Goal: Task Accomplishment & Management: Manage account settings

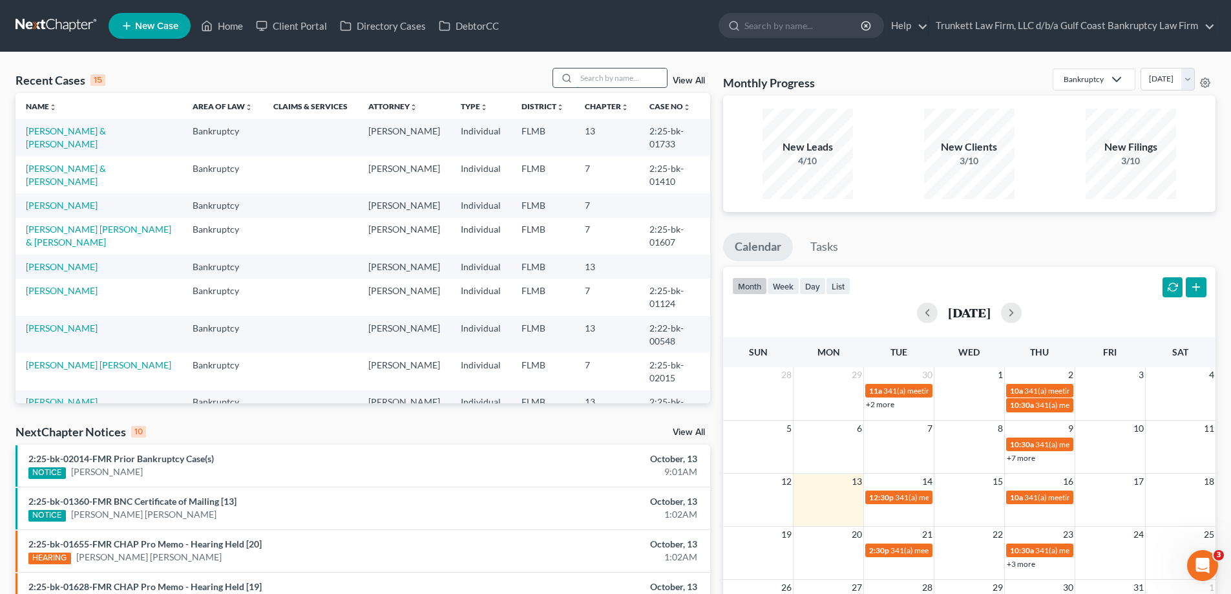
click at [606, 84] on input "search" at bounding box center [622, 78] width 91 height 19
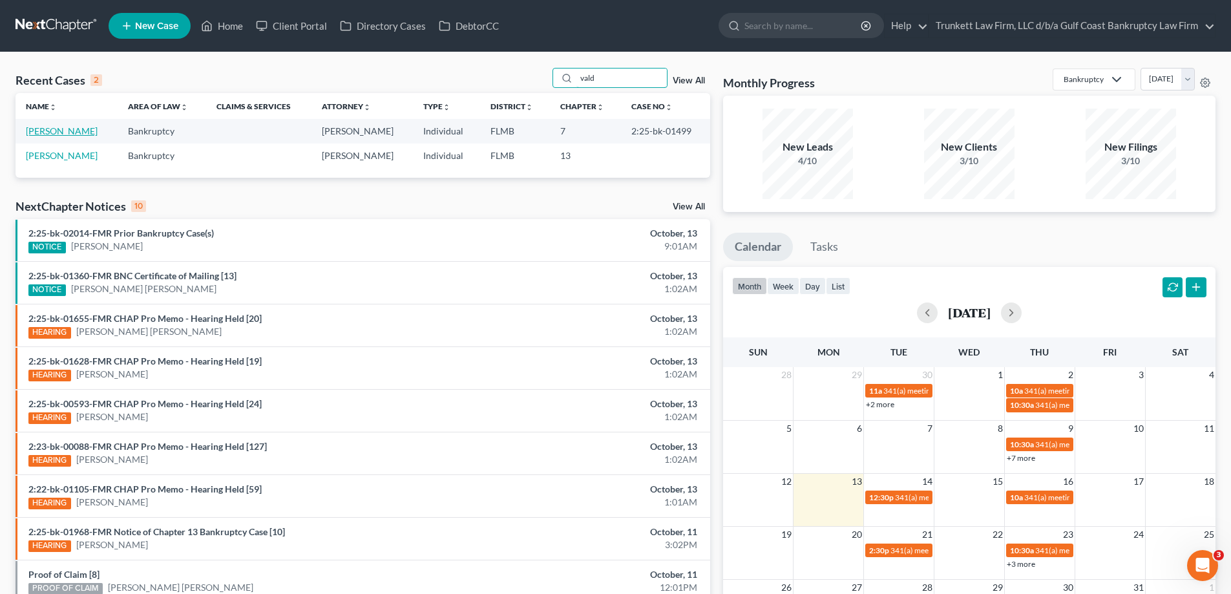
type input "vald"
click at [34, 128] on link "[PERSON_NAME]" at bounding box center [62, 130] width 72 height 11
select select "3"
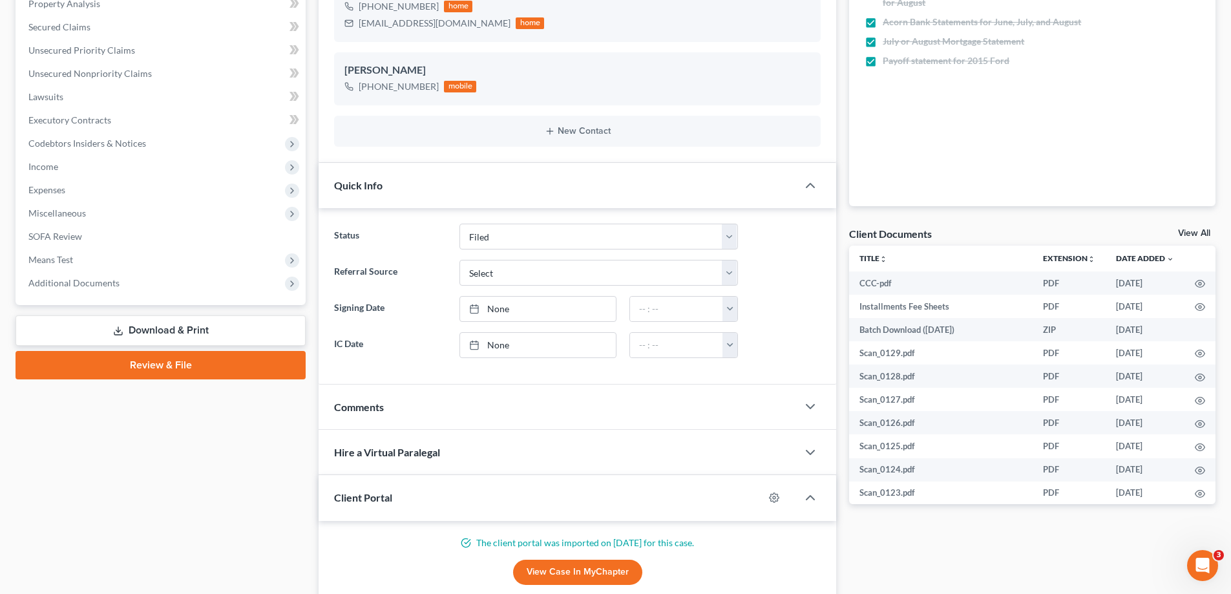
scroll to position [1637, 0]
click at [122, 283] on span "Additional Documents" at bounding box center [162, 283] width 288 height 23
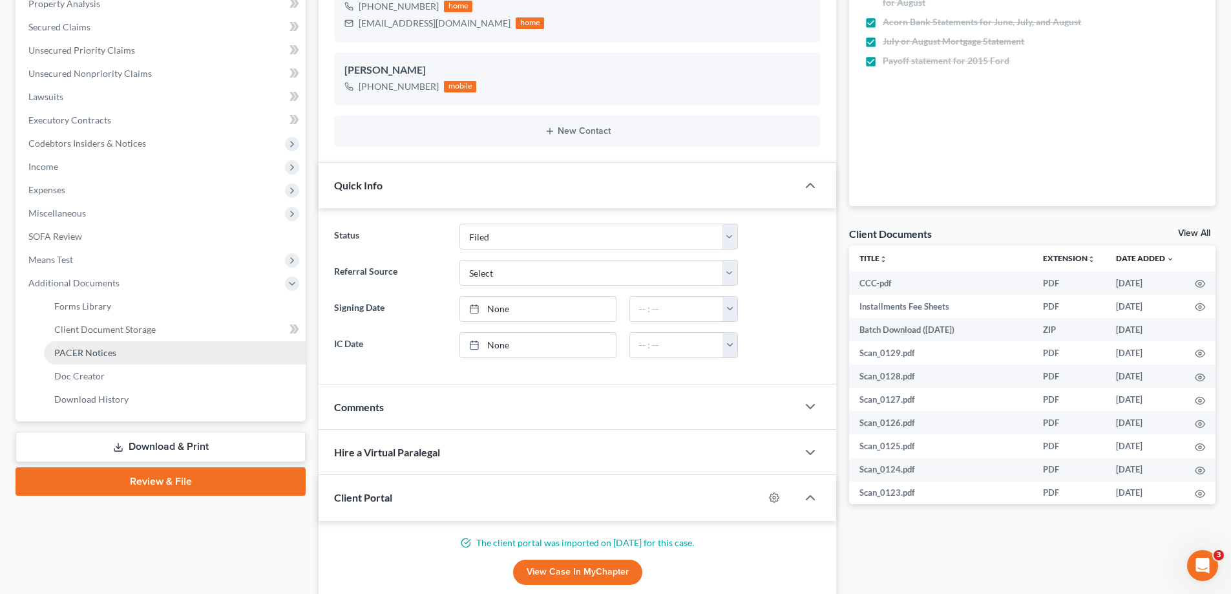
click at [99, 352] on span "PACER Notices" at bounding box center [85, 352] width 62 height 11
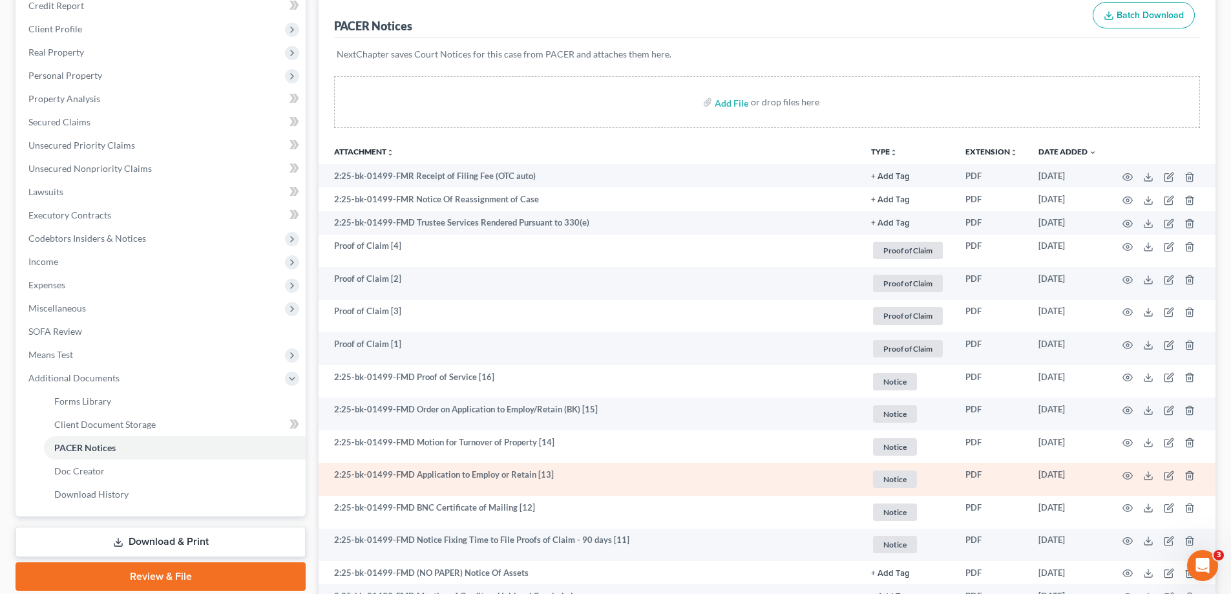
scroll to position [194, 0]
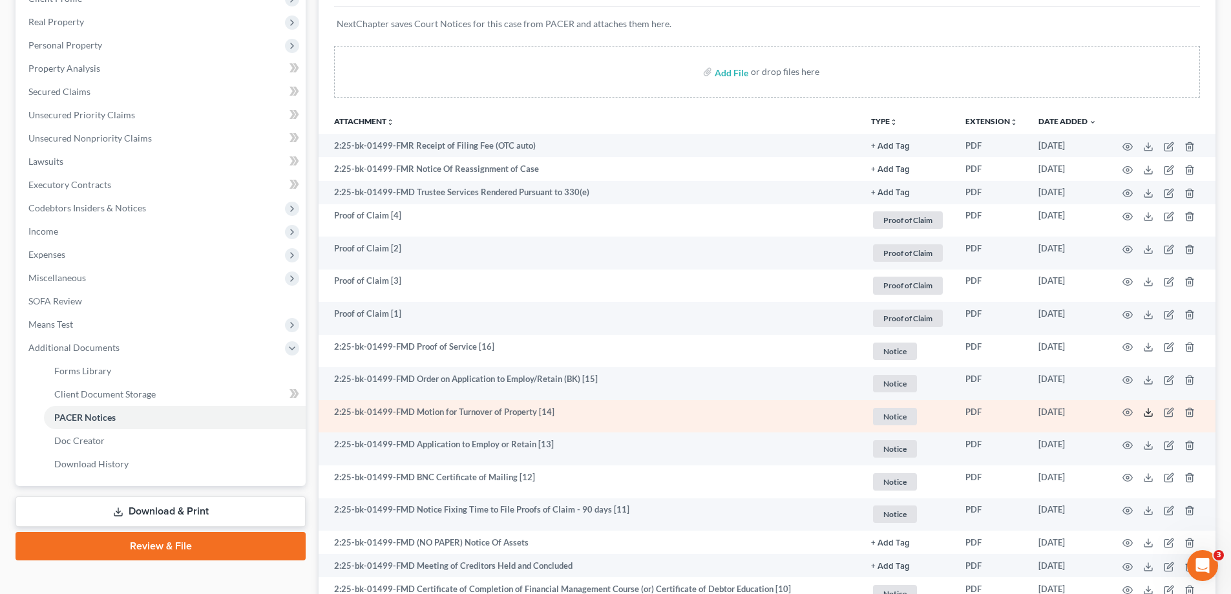
click at [1151, 410] on icon at bounding box center [1149, 412] width 10 height 10
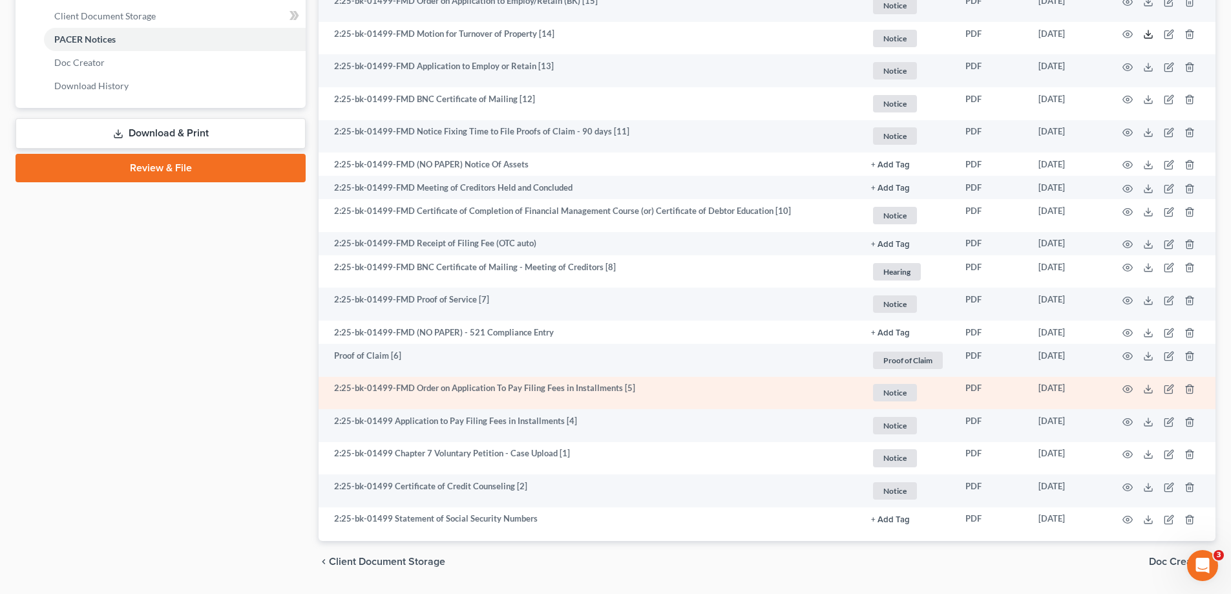
scroll to position [610, 0]
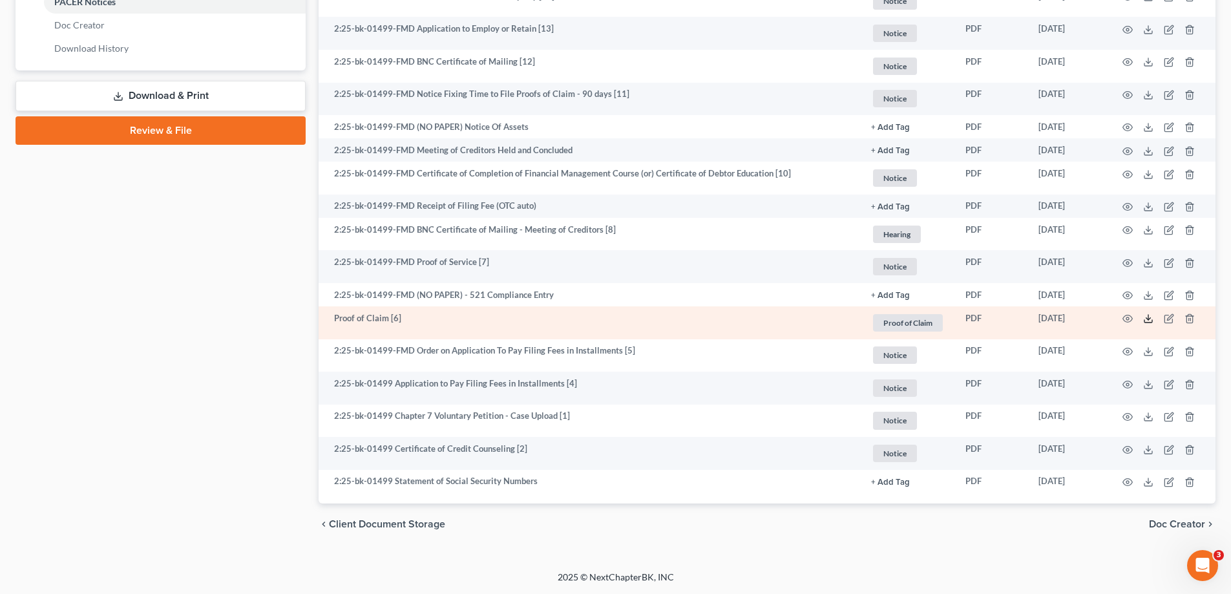
click at [1147, 315] on icon at bounding box center [1149, 319] width 10 height 10
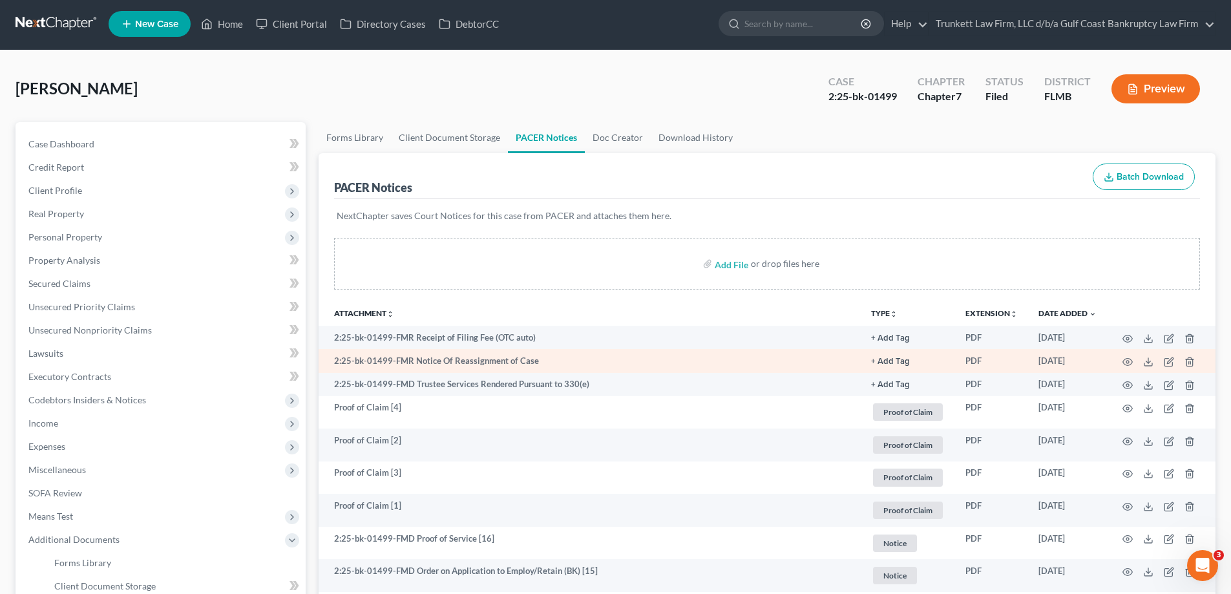
scroll to position [0, 0]
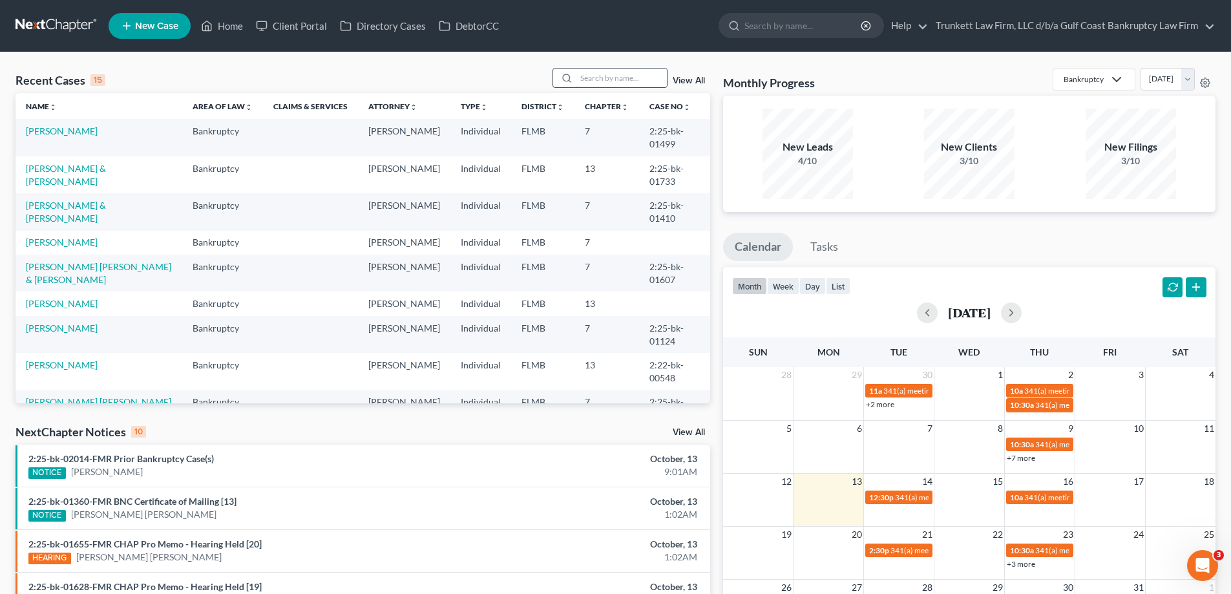
click at [601, 80] on input "search" at bounding box center [622, 78] width 91 height 19
type input "brading"
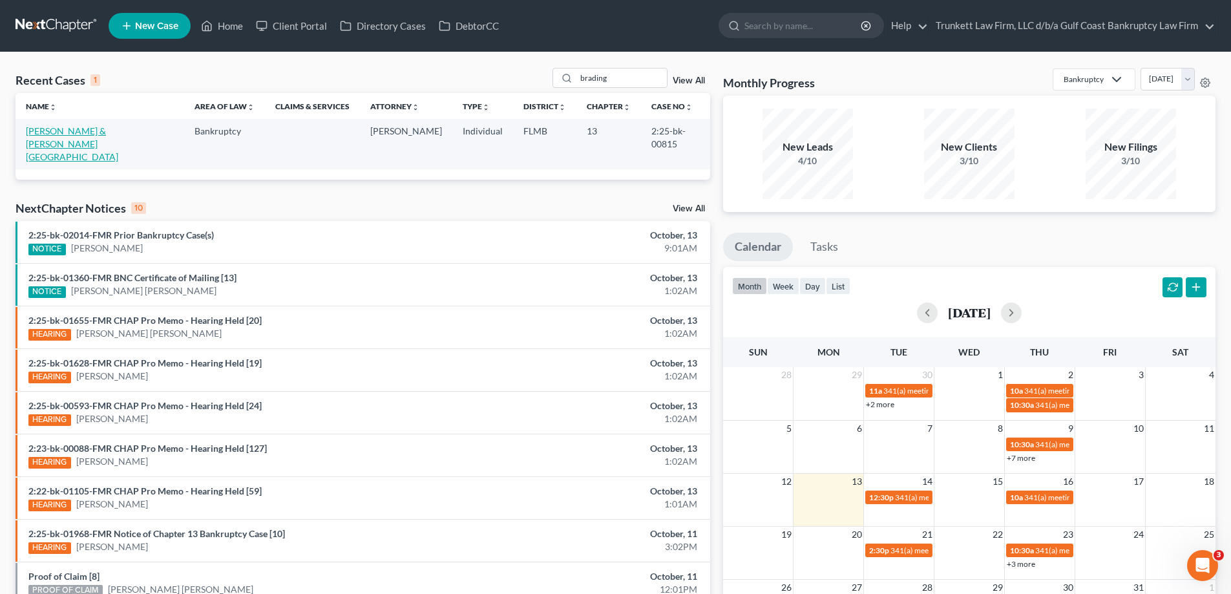
click at [102, 129] on link "Brading, Terrell & Cross-Brading, Glenda" at bounding box center [72, 143] width 92 height 37
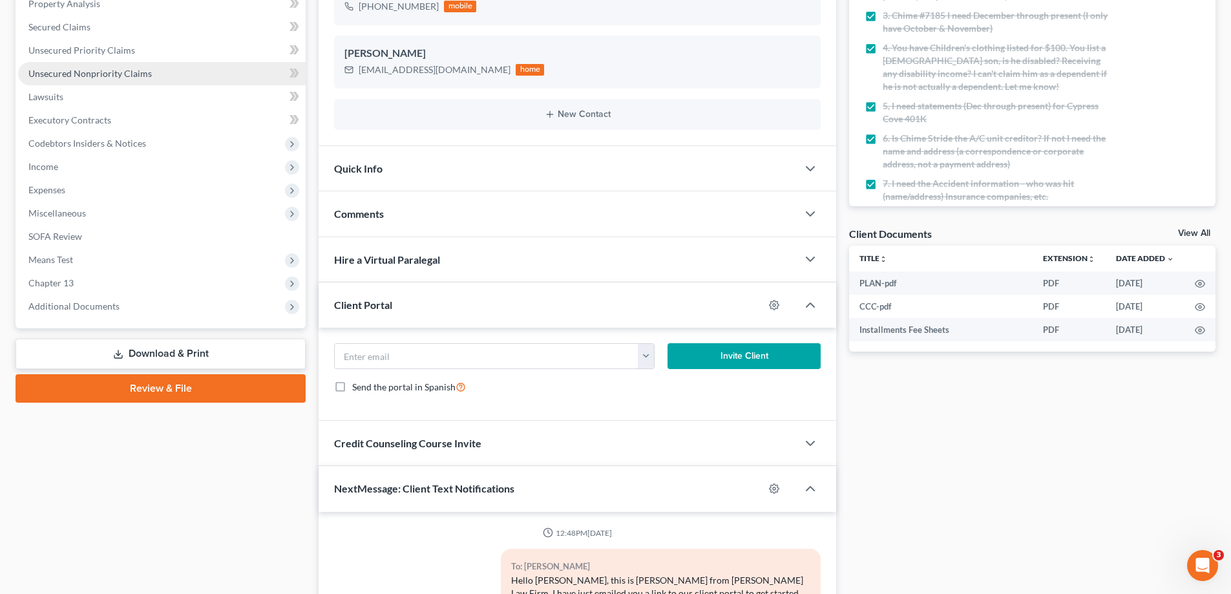
scroll to position [1629, 0]
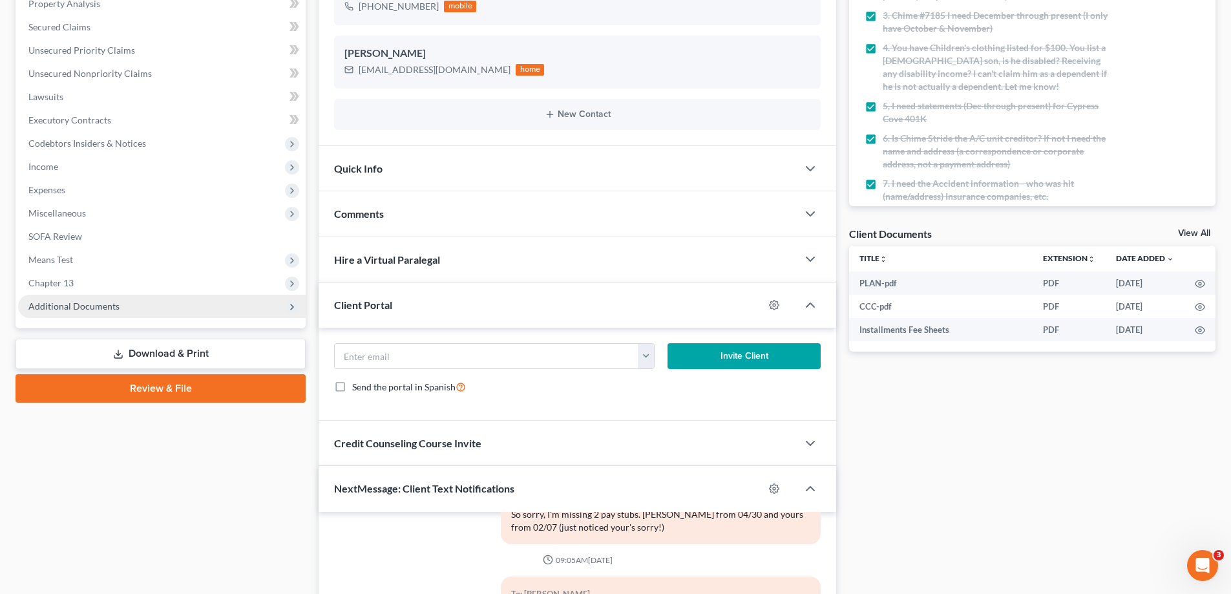
click at [104, 307] on span "Additional Documents" at bounding box center [73, 306] width 91 height 11
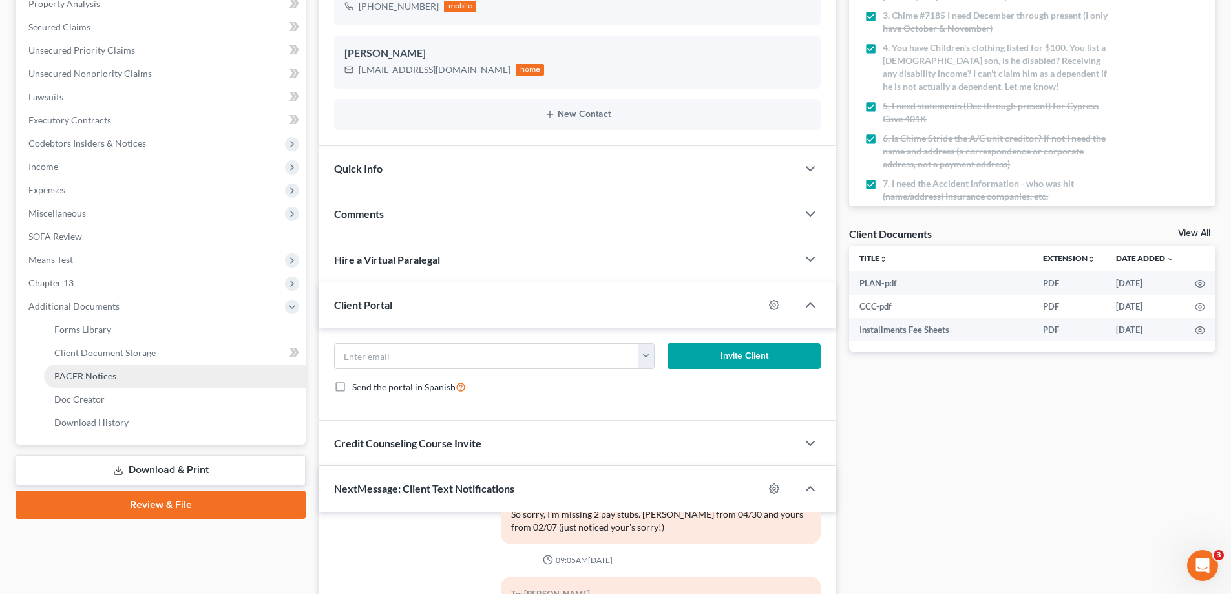
click at [96, 376] on span "PACER Notices" at bounding box center [85, 375] width 62 height 11
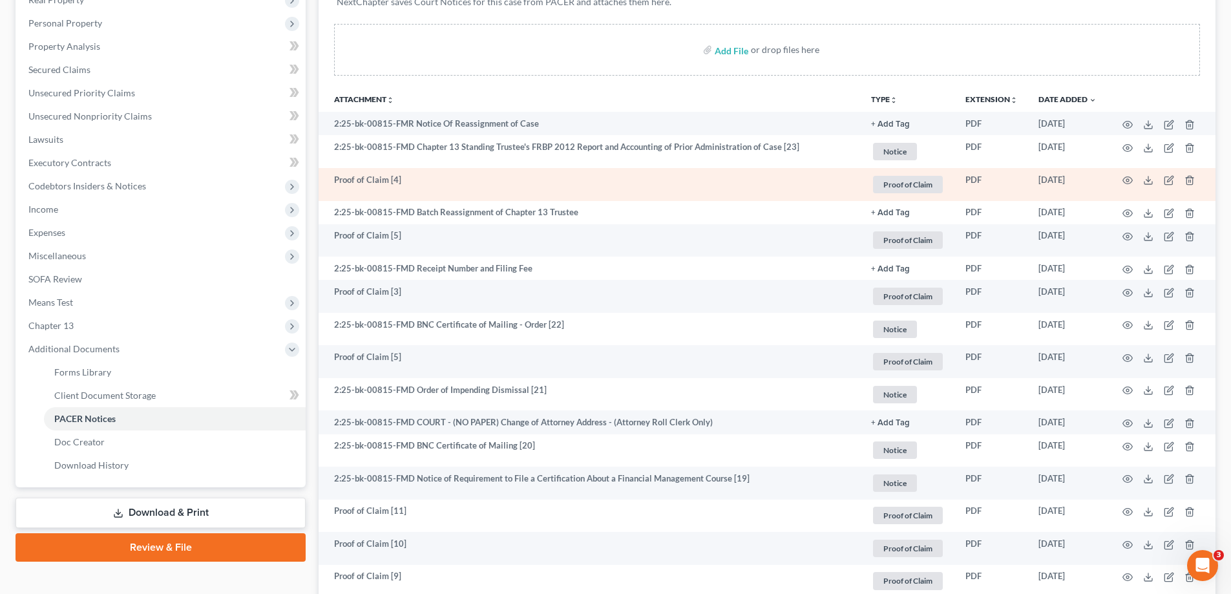
scroll to position [259, 0]
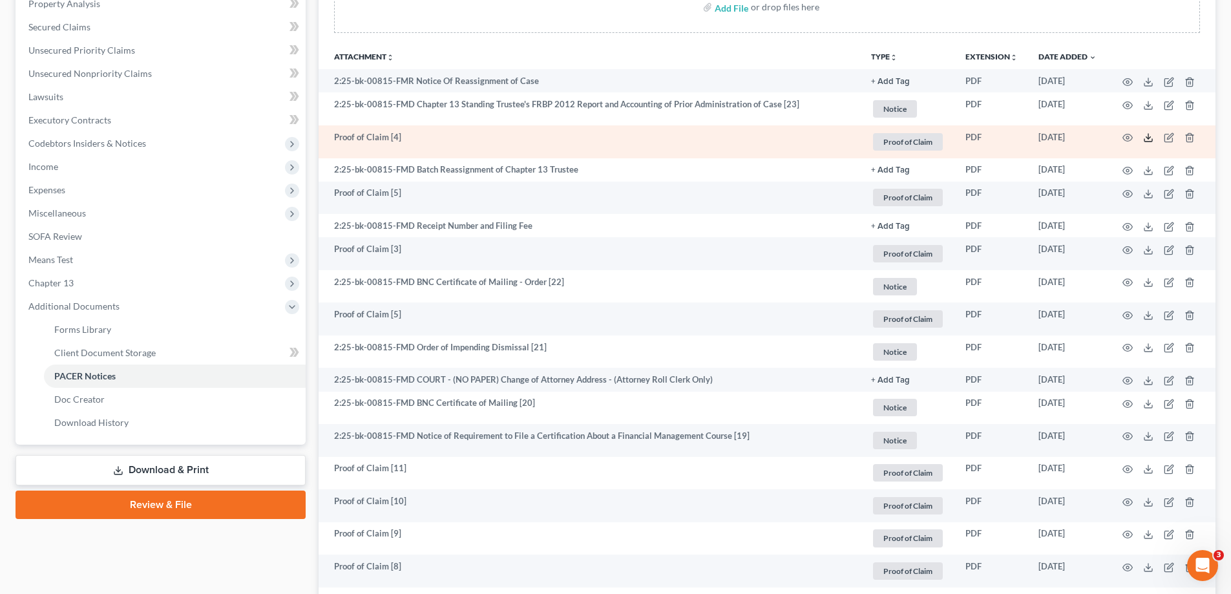
click at [1147, 135] on icon at bounding box center [1149, 138] width 10 height 10
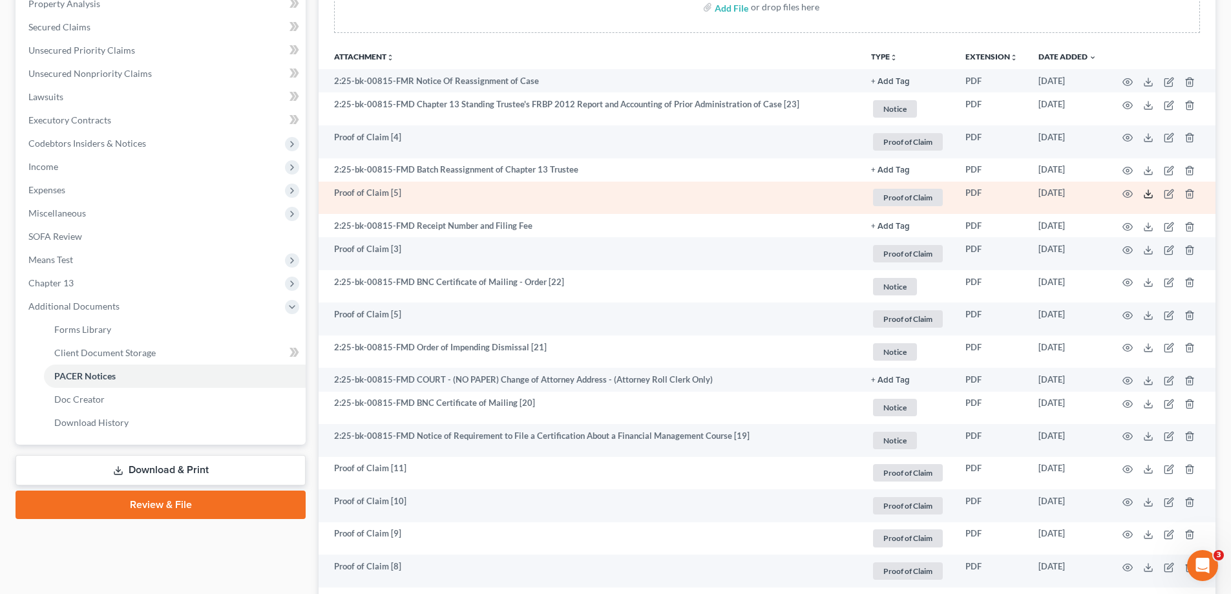
click at [1150, 193] on icon at bounding box center [1149, 194] width 10 height 10
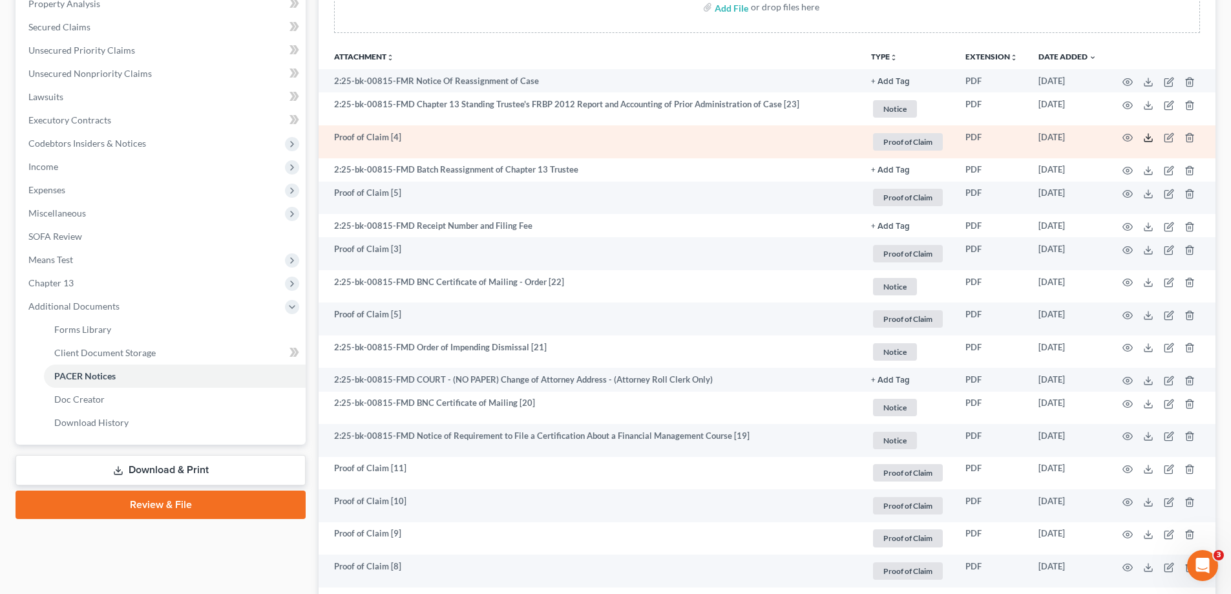
click at [1151, 138] on polyline at bounding box center [1149, 138] width 5 height 2
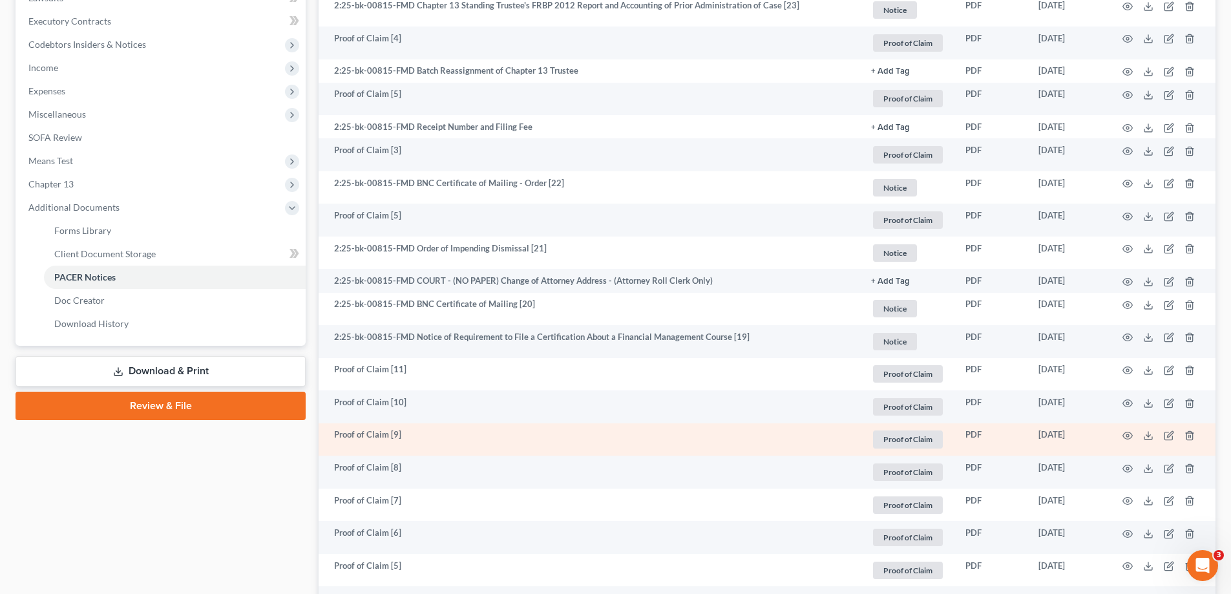
scroll to position [388, 0]
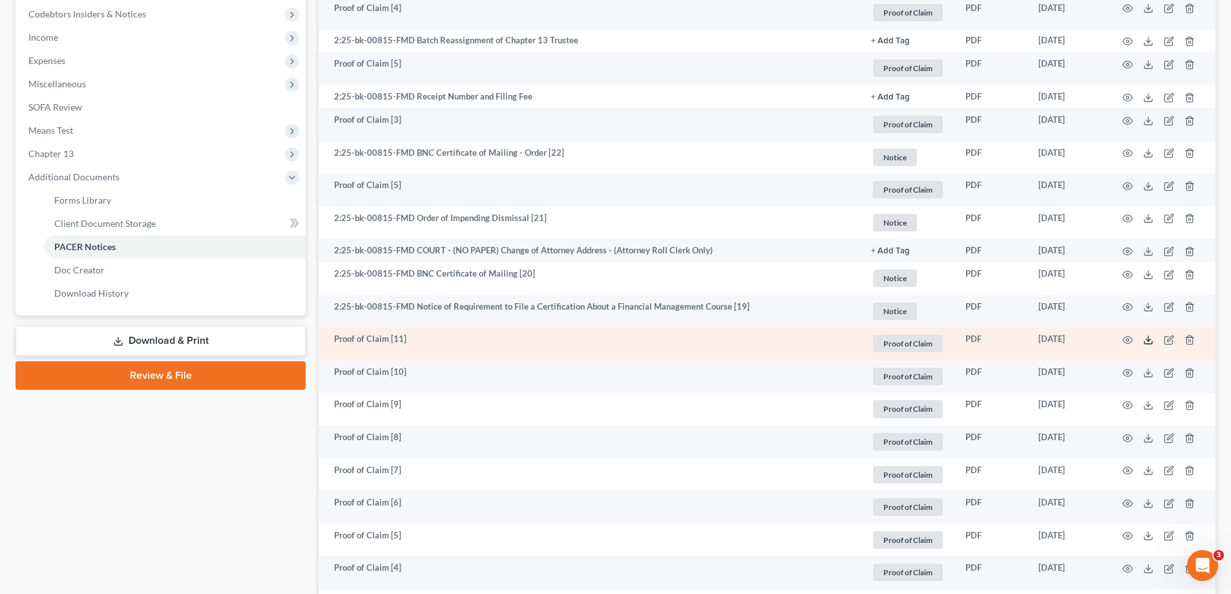
click at [1149, 342] on icon at bounding box center [1149, 340] width 10 height 10
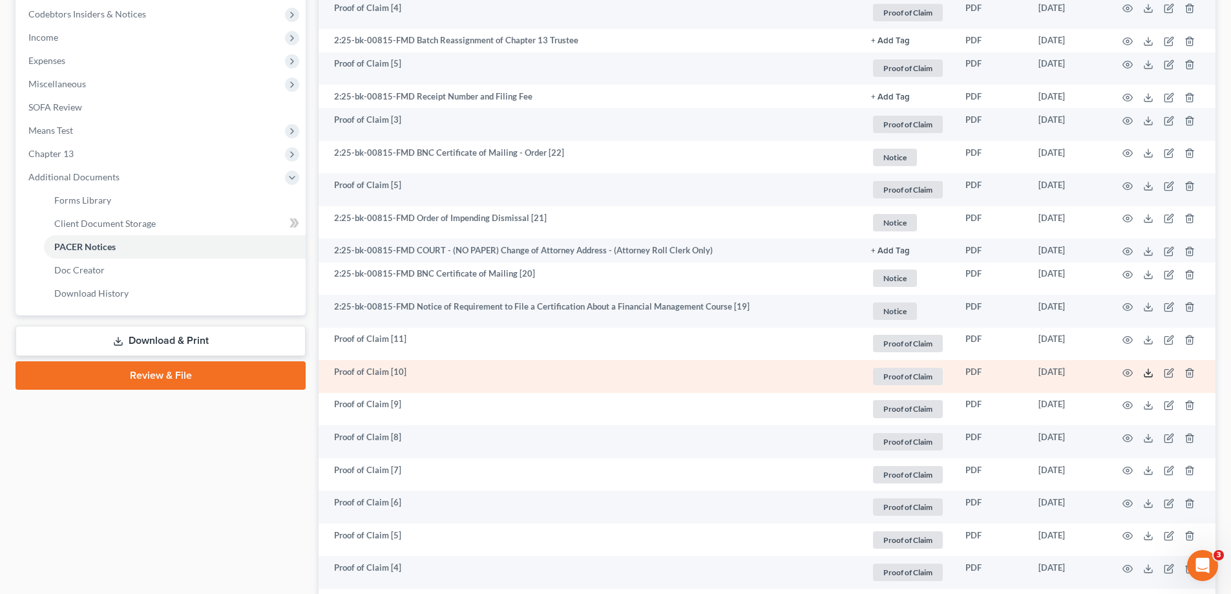
click at [1151, 374] on icon at bounding box center [1149, 373] width 10 height 10
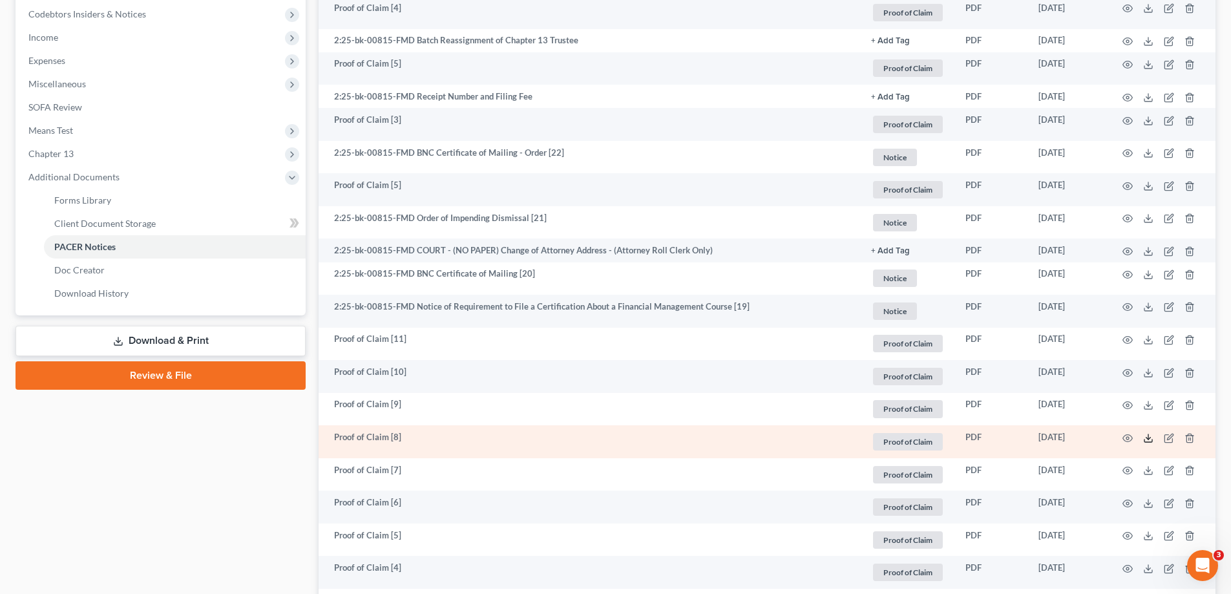
click at [1151, 437] on polyline at bounding box center [1149, 438] width 5 height 2
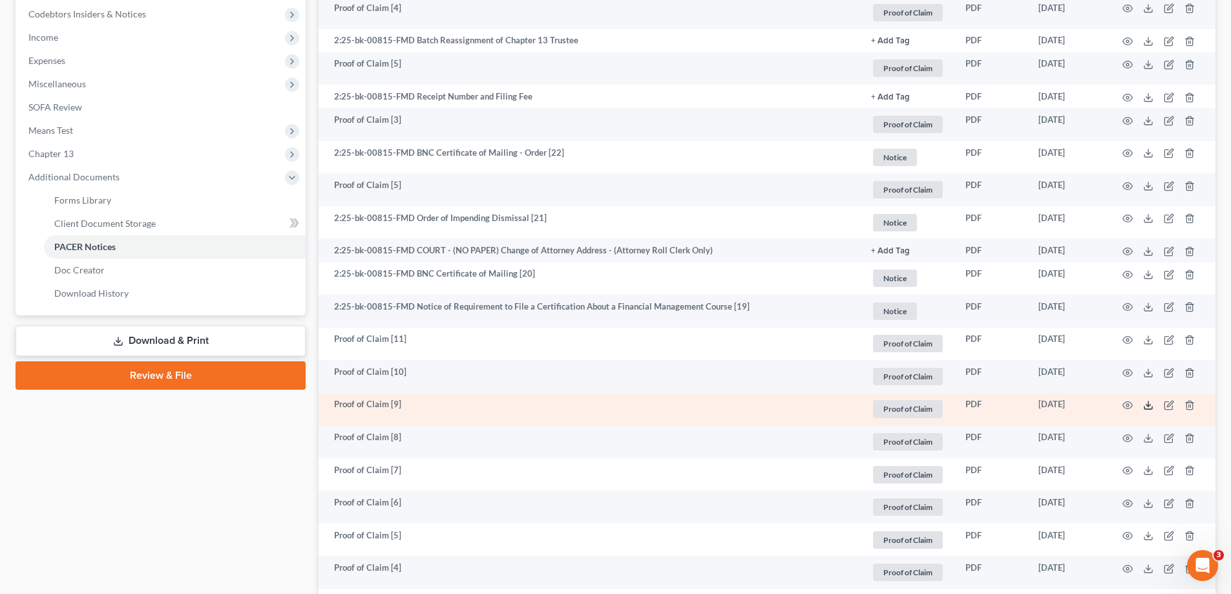
click at [1149, 404] on icon at bounding box center [1149, 405] width 10 height 10
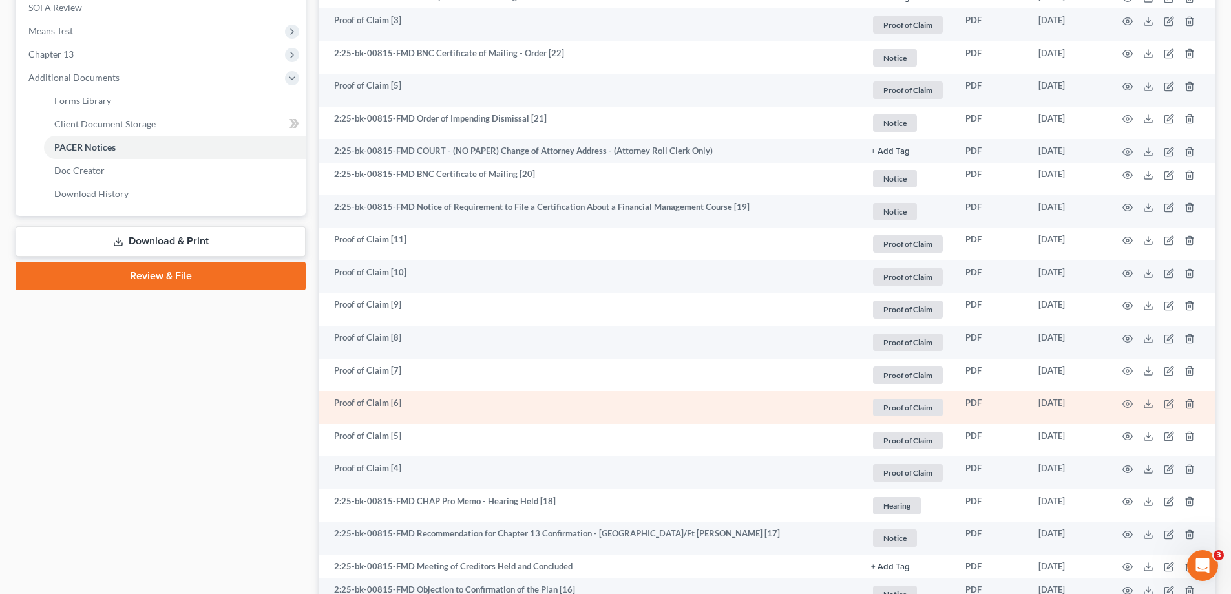
scroll to position [517, 0]
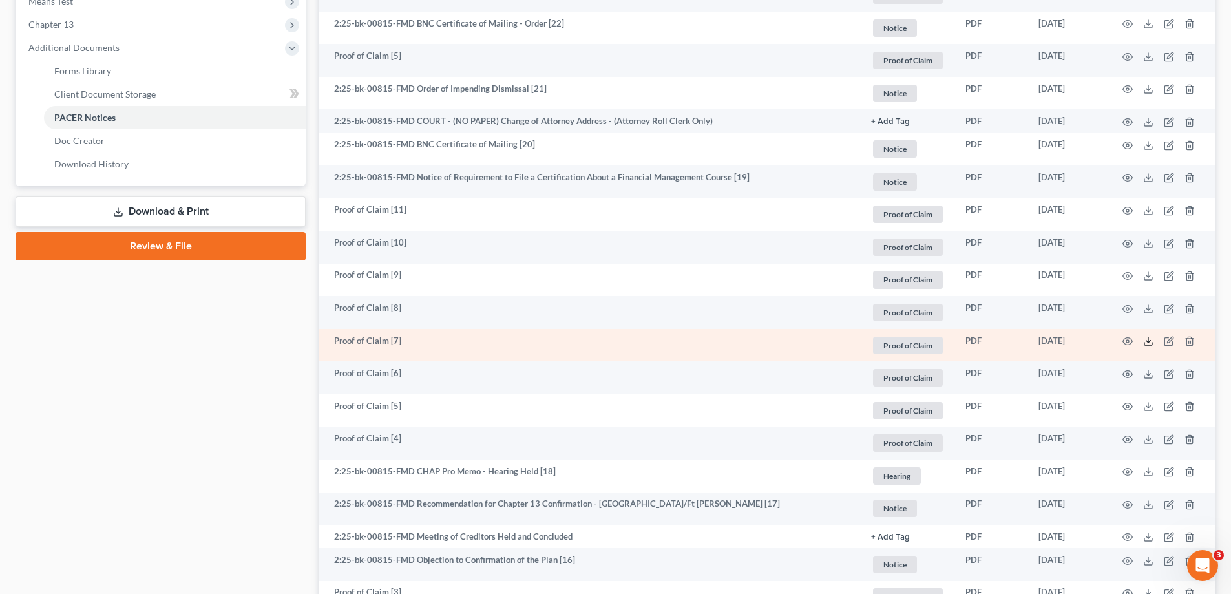
click at [1151, 339] on icon at bounding box center [1149, 341] width 10 height 10
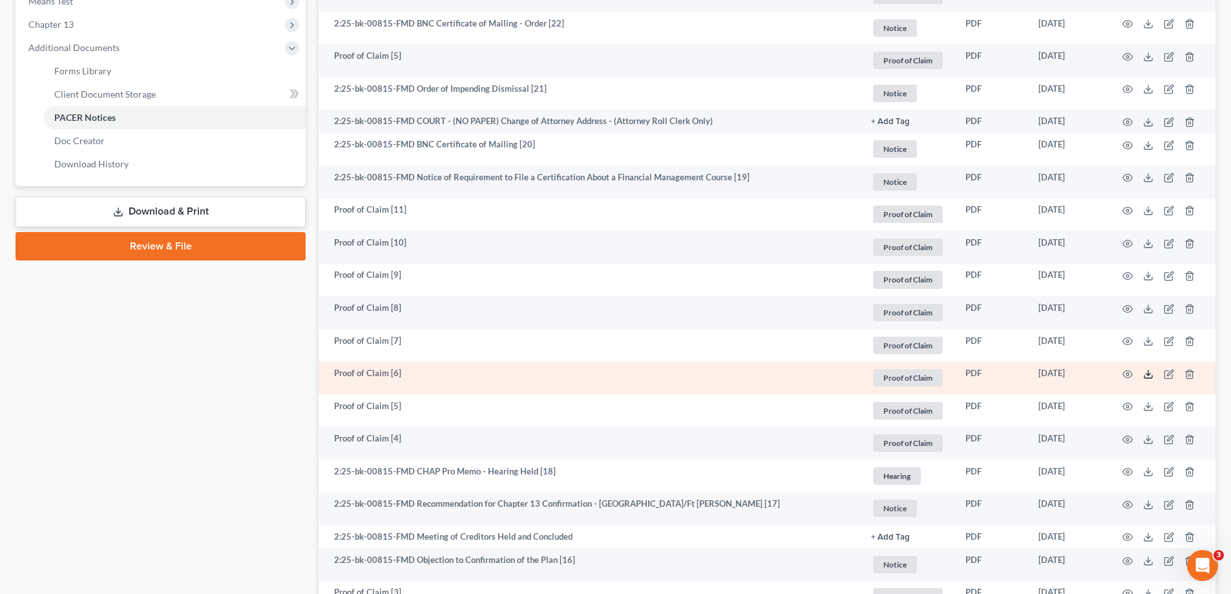
click at [1151, 374] on icon at bounding box center [1149, 374] width 10 height 10
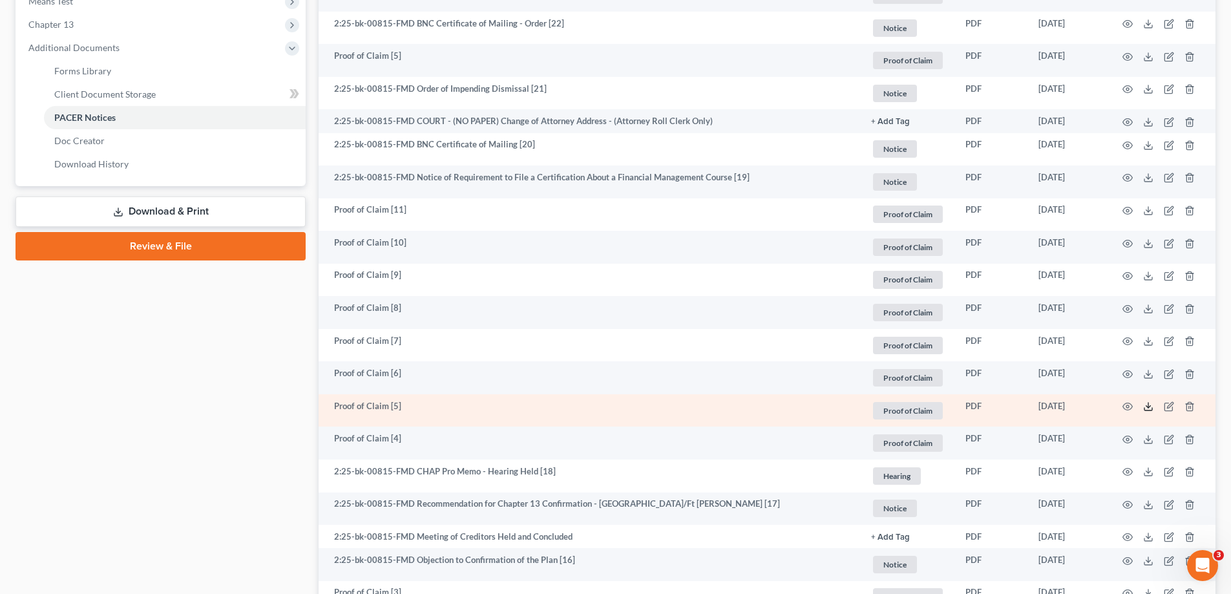
click at [1144, 410] on icon at bounding box center [1149, 406] width 10 height 10
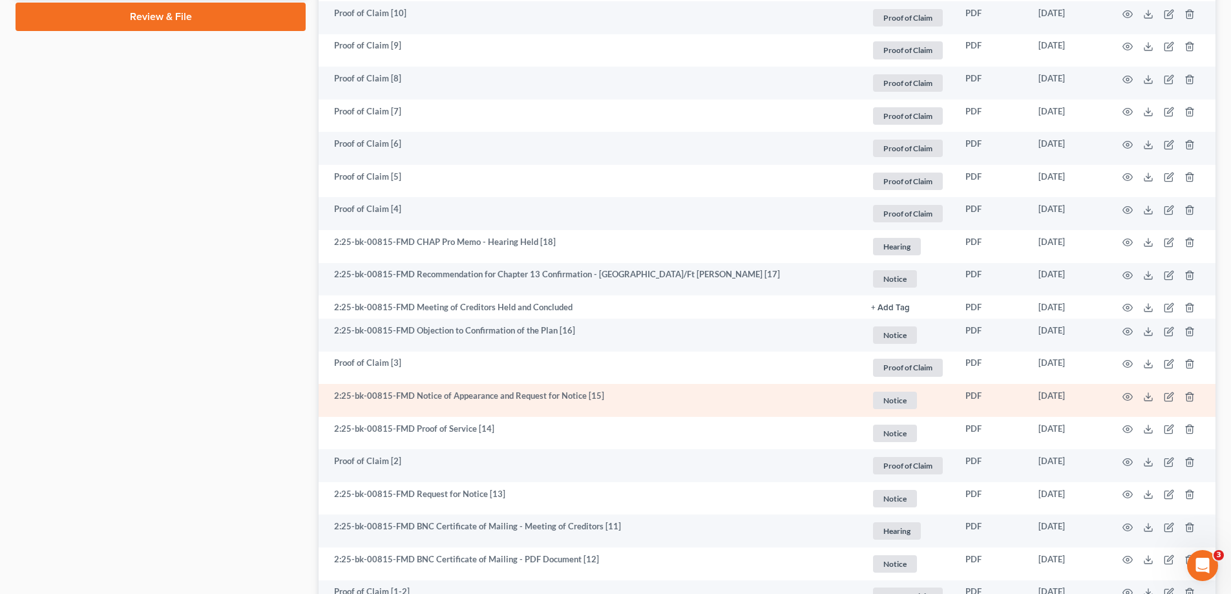
scroll to position [776, 0]
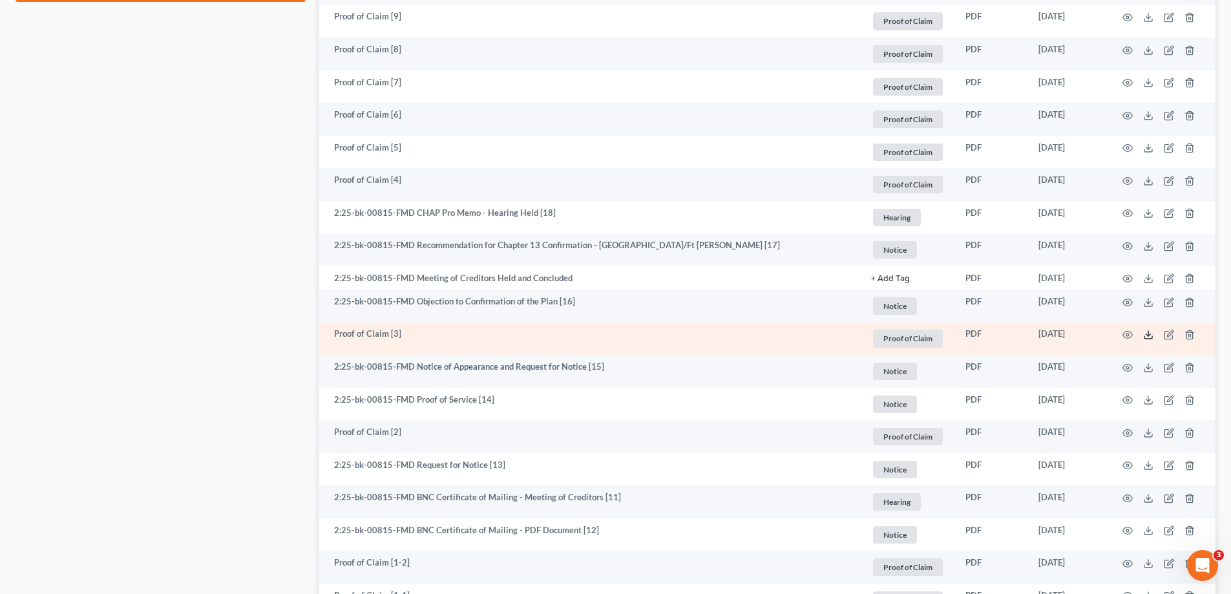
click at [1151, 334] on icon at bounding box center [1149, 335] width 10 height 10
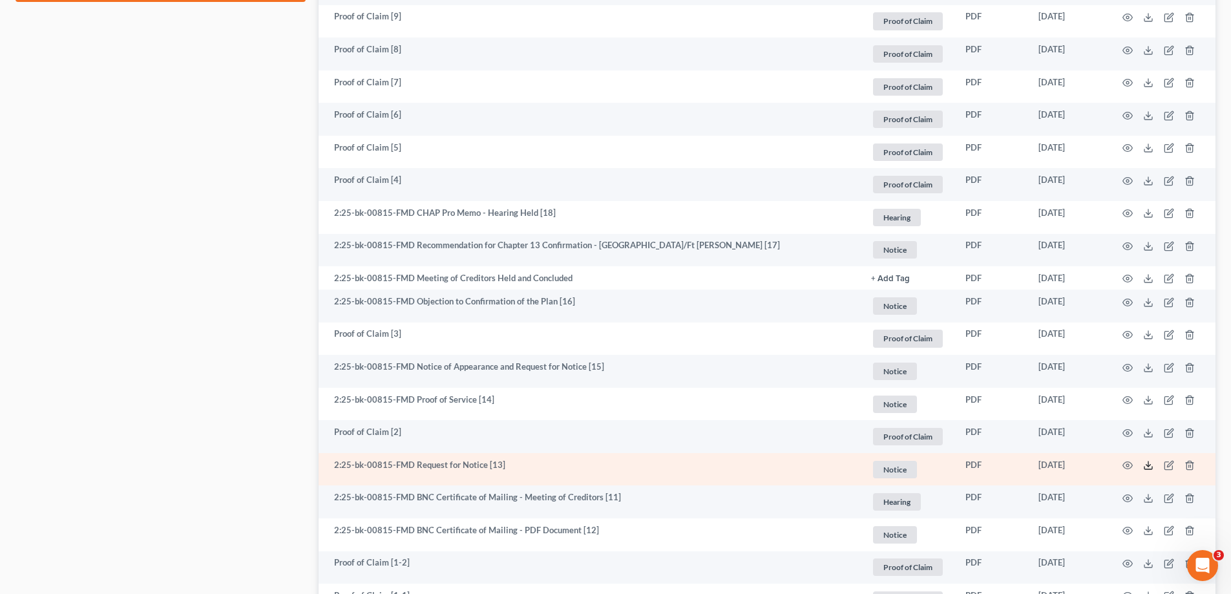
click at [1151, 465] on icon at bounding box center [1149, 465] width 10 height 10
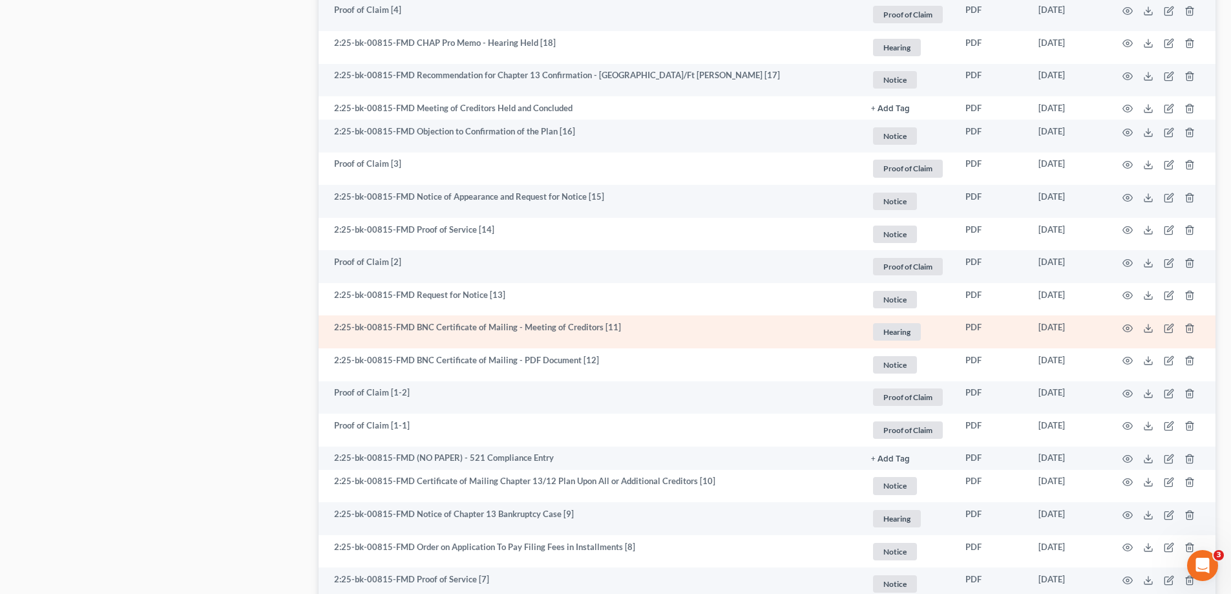
scroll to position [1034, 0]
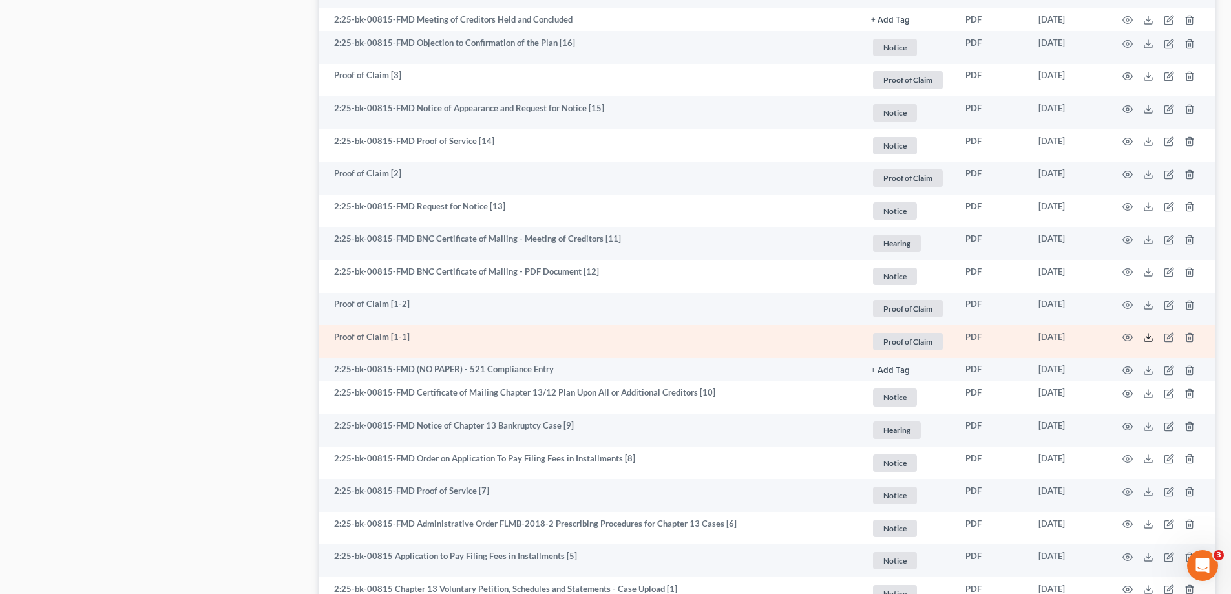
click at [1145, 337] on icon at bounding box center [1149, 337] width 10 height 10
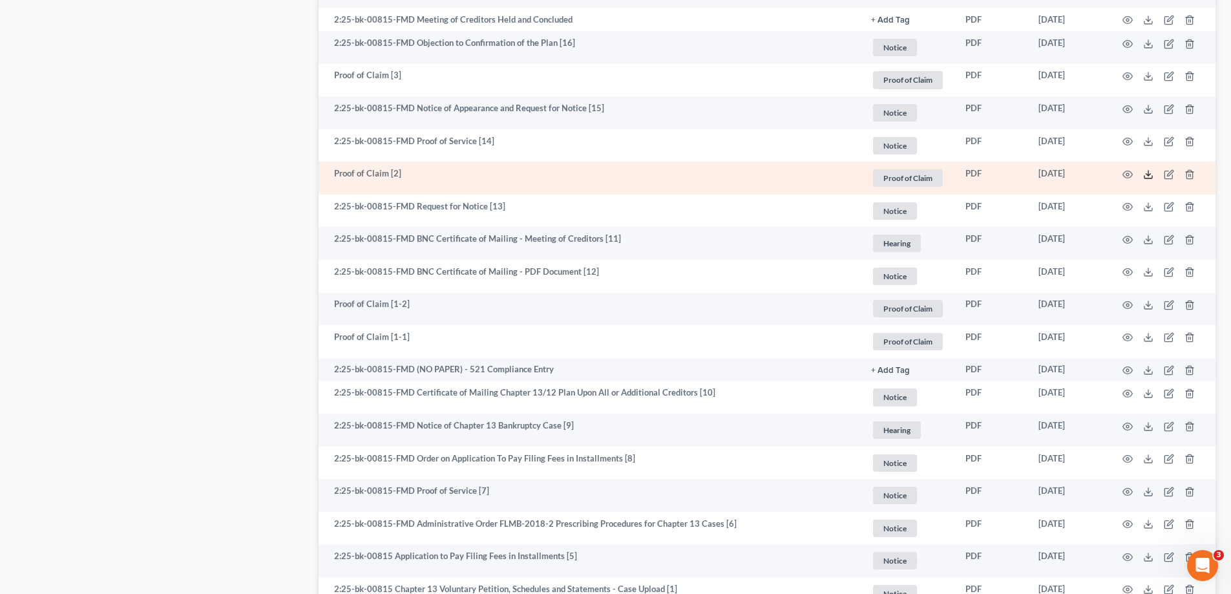
click at [1152, 176] on icon at bounding box center [1149, 174] width 10 height 10
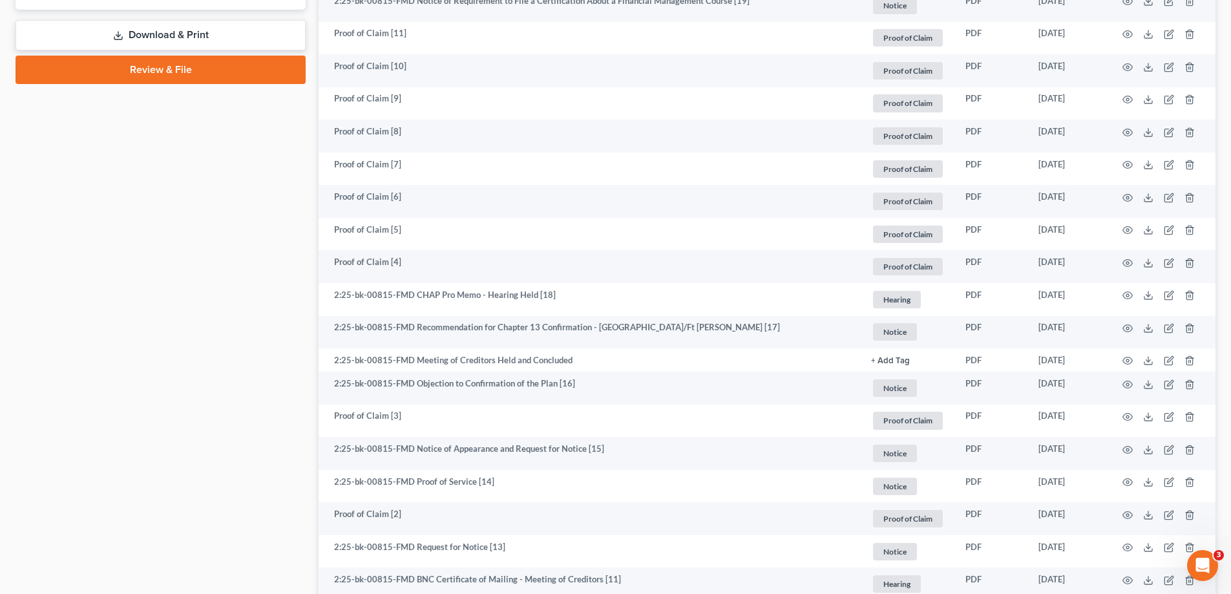
scroll to position [711, 0]
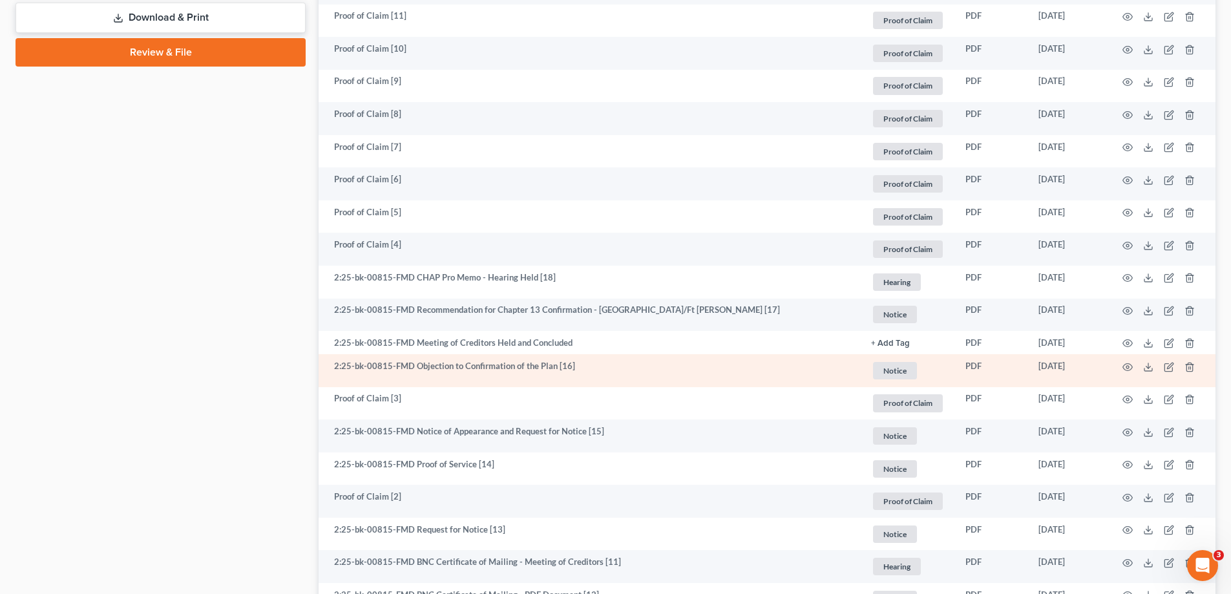
click at [1149, 373] on td at bounding box center [1161, 370] width 109 height 33
click at [1150, 366] on icon at bounding box center [1149, 367] width 10 height 10
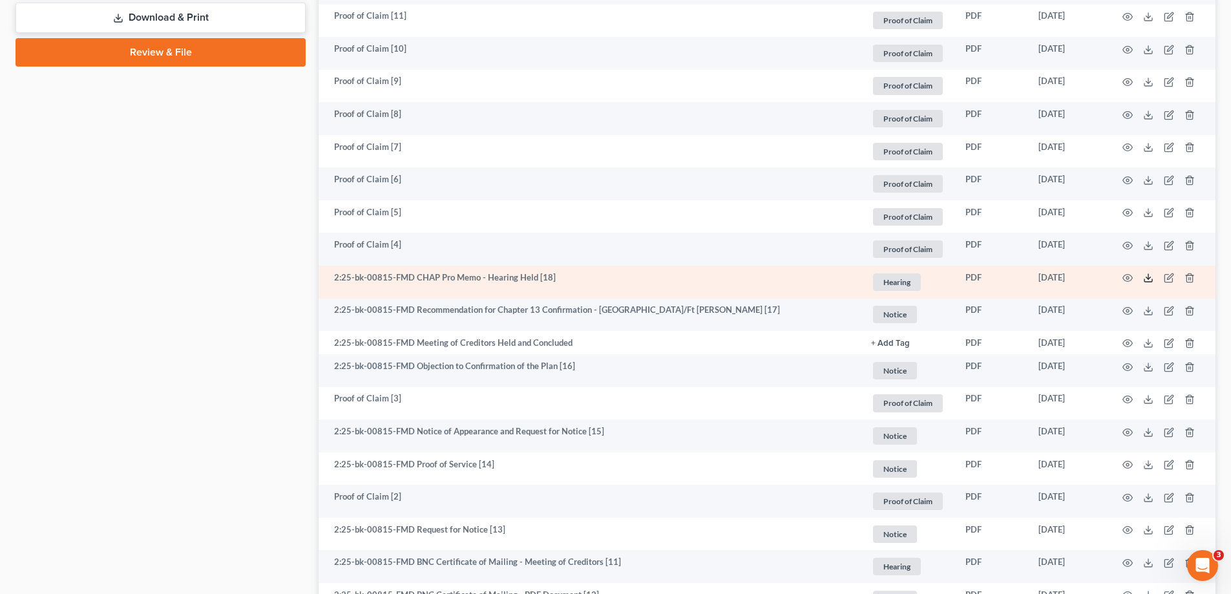
click at [1150, 279] on icon at bounding box center [1149, 278] width 10 height 10
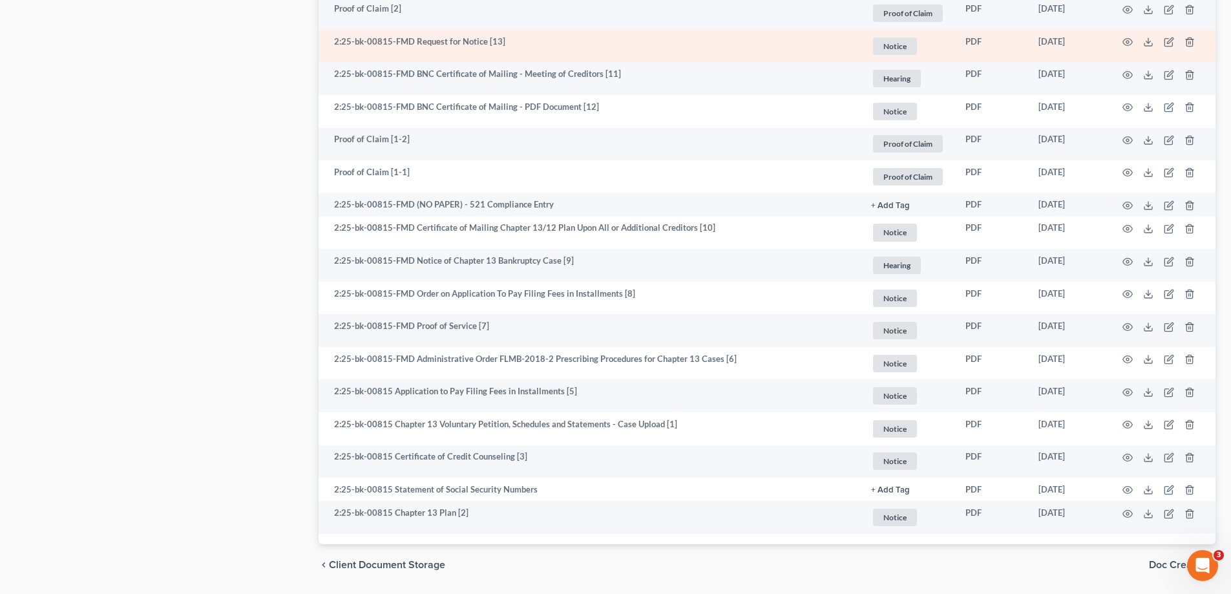
scroll to position [1240, 0]
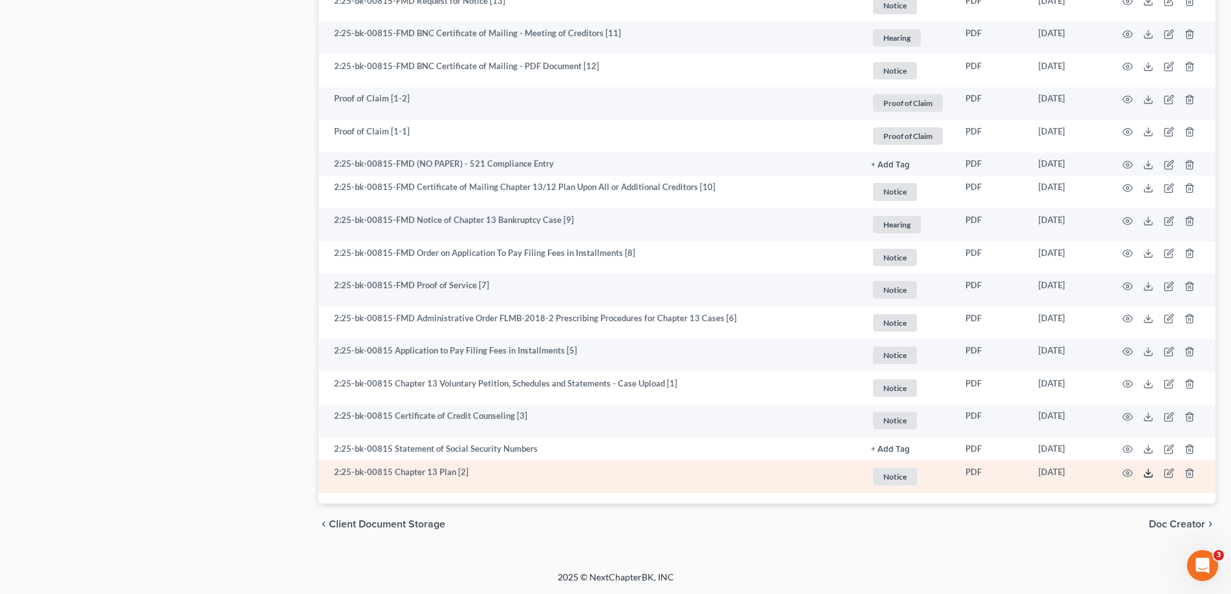
click at [1151, 473] on icon at bounding box center [1149, 473] width 10 height 10
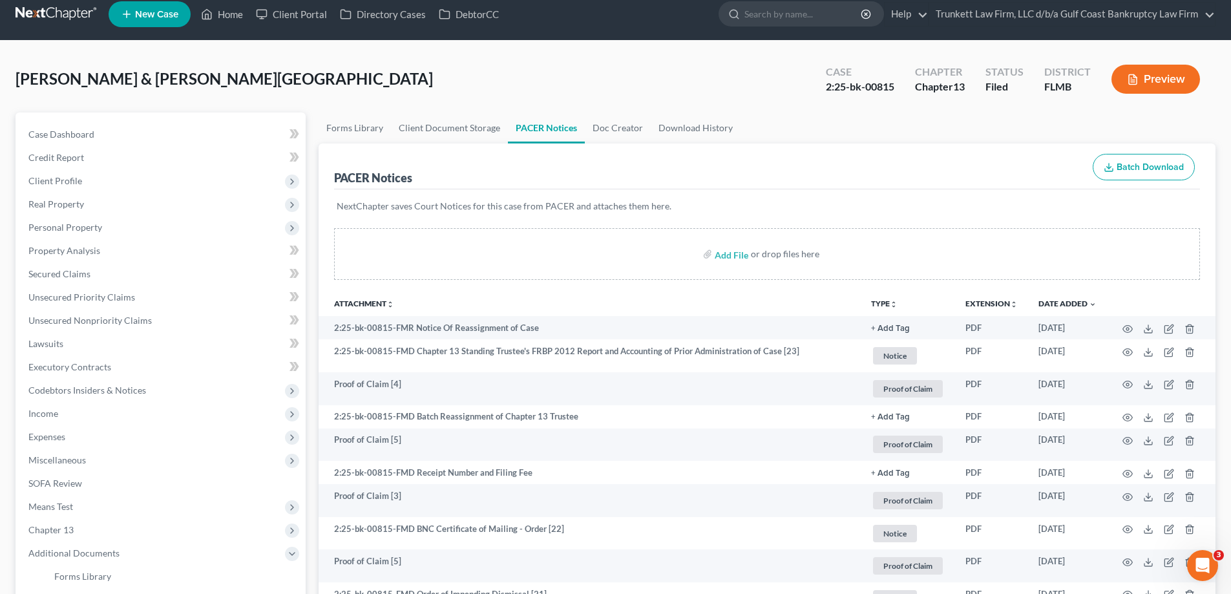
scroll to position [0, 0]
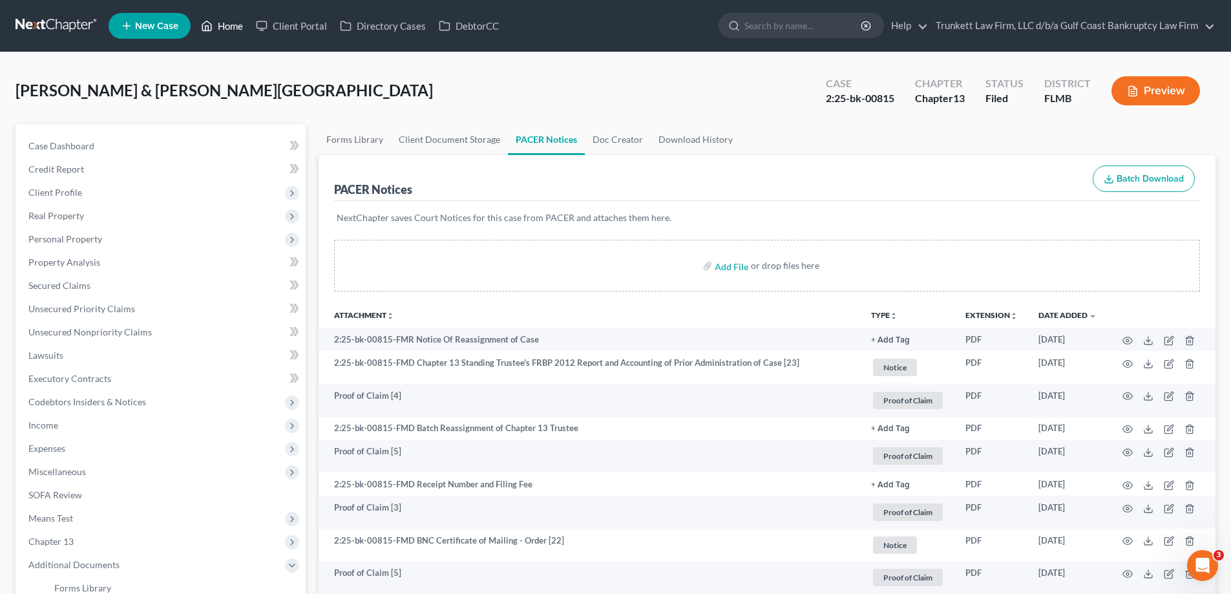
click at [226, 21] on link "Home" at bounding box center [222, 25] width 55 height 23
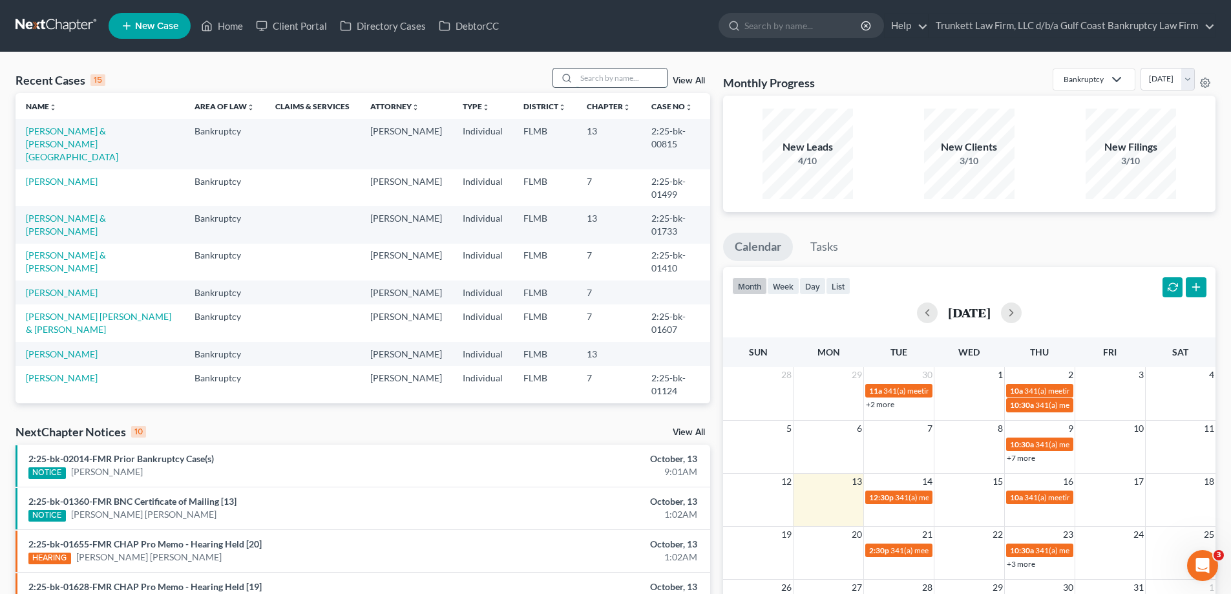
click at [608, 73] on input "search" at bounding box center [622, 78] width 91 height 19
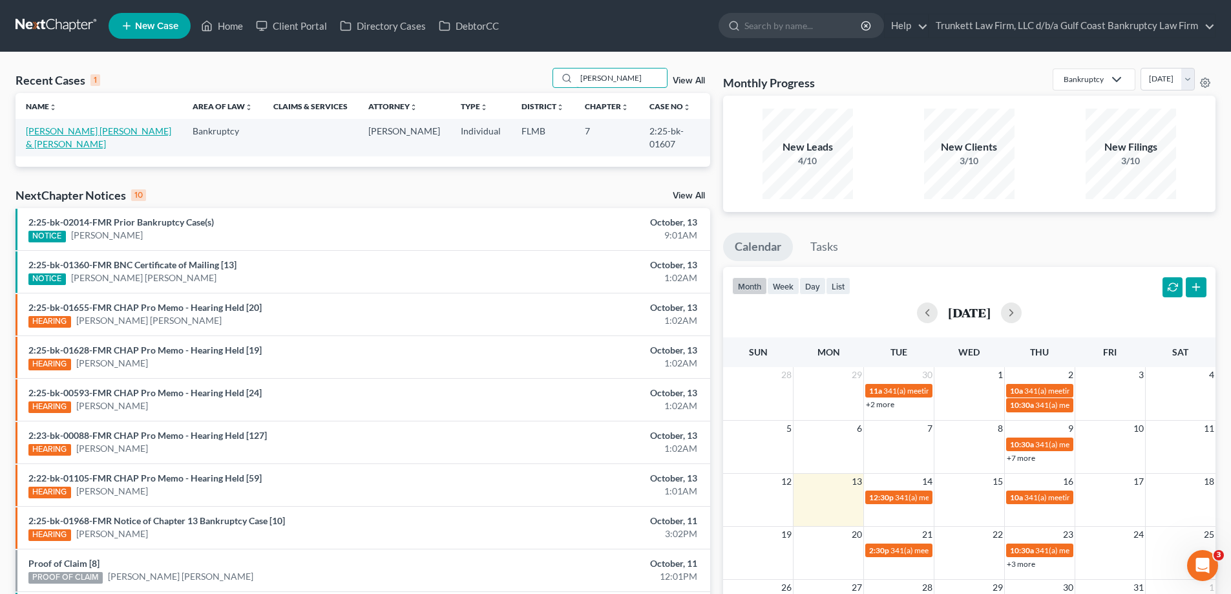
type input "hern"
click at [83, 131] on link "[PERSON_NAME] [PERSON_NAME] & [PERSON_NAME]" at bounding box center [98, 137] width 145 height 24
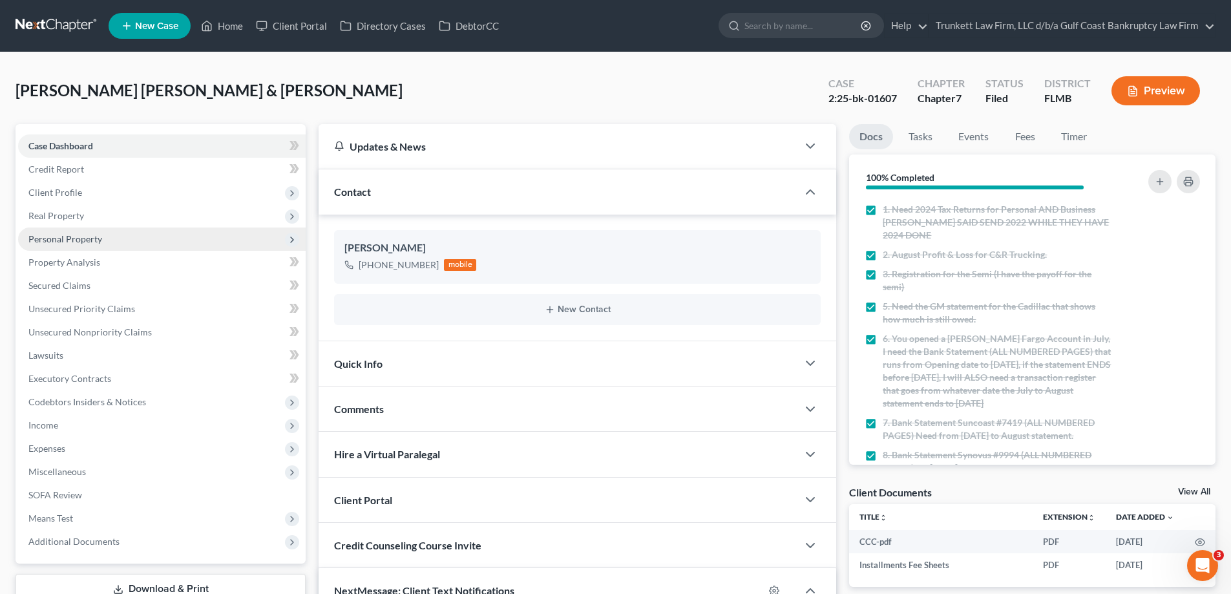
scroll to position [79, 0]
click at [75, 237] on span "Personal Property" at bounding box center [65, 238] width 74 height 11
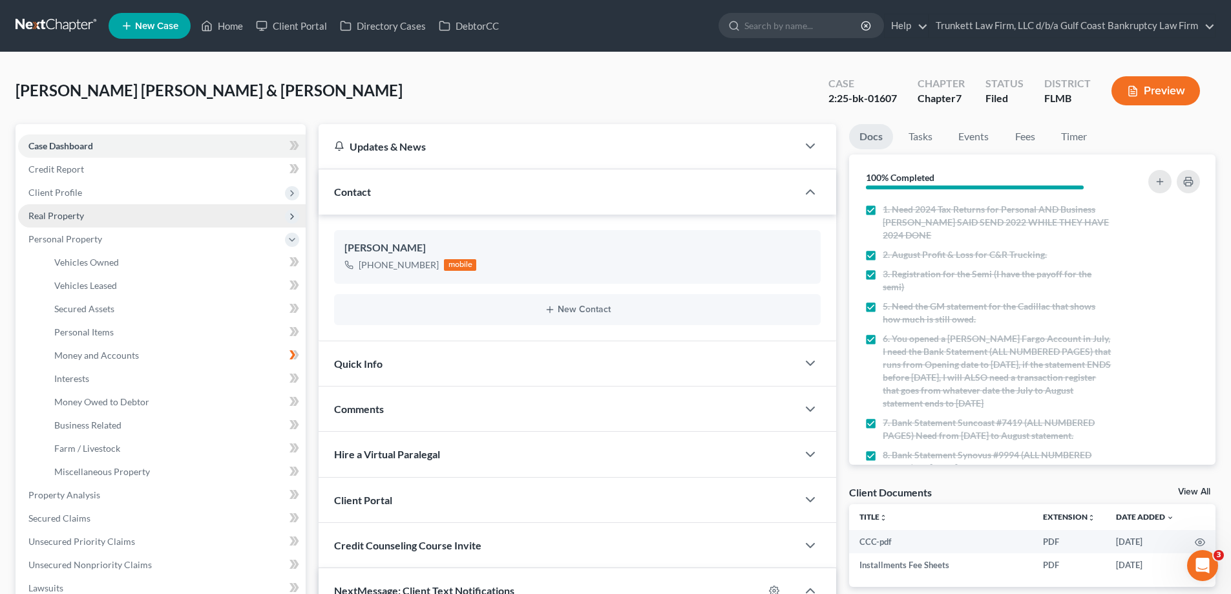
click at [70, 211] on span "Real Property" at bounding box center [56, 215] width 56 height 11
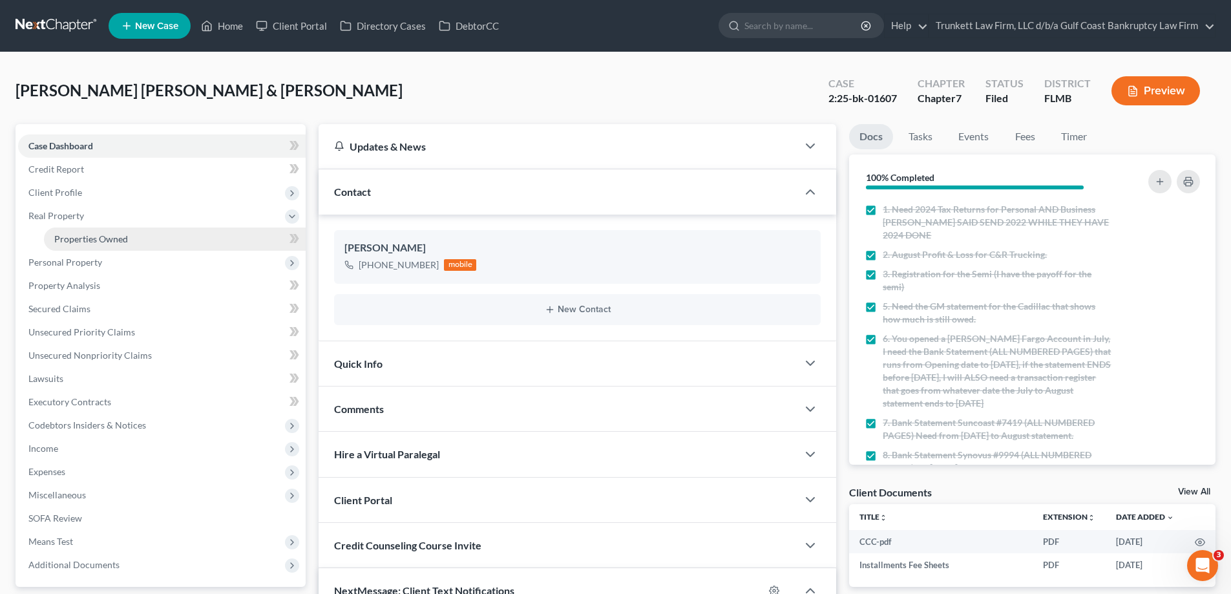
click at [101, 237] on span "Properties Owned" at bounding box center [91, 238] width 74 height 11
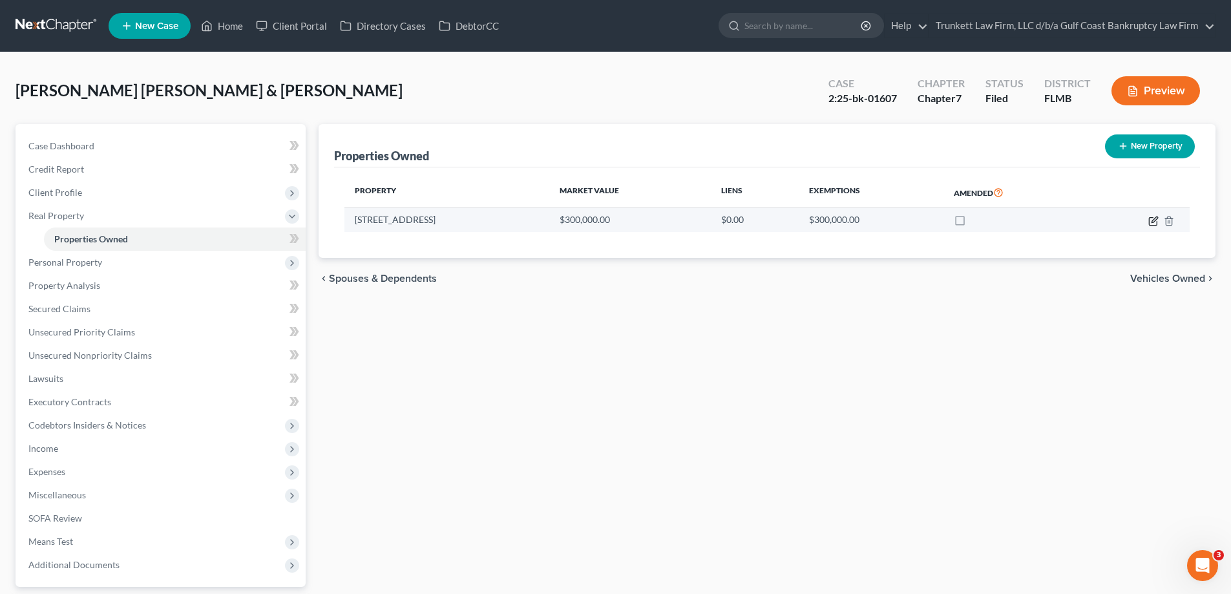
click at [1149, 218] on icon "button" at bounding box center [1153, 221] width 8 height 8
select select "9"
select select "2"
select select "5"
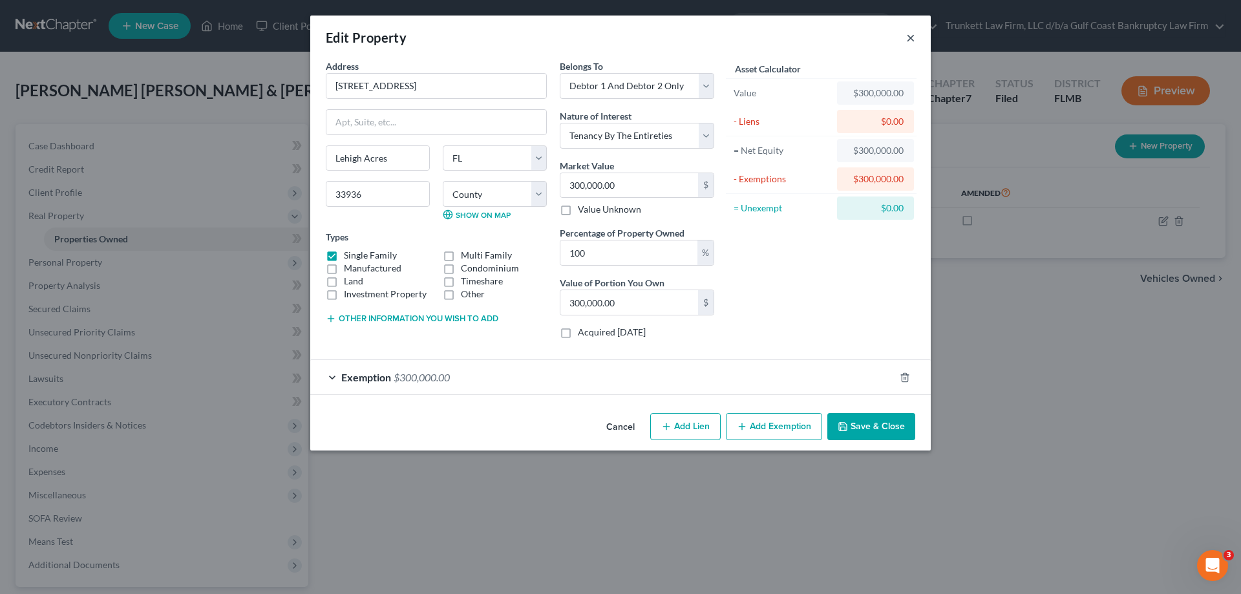
click at [908, 37] on button "×" at bounding box center [910, 38] width 9 height 16
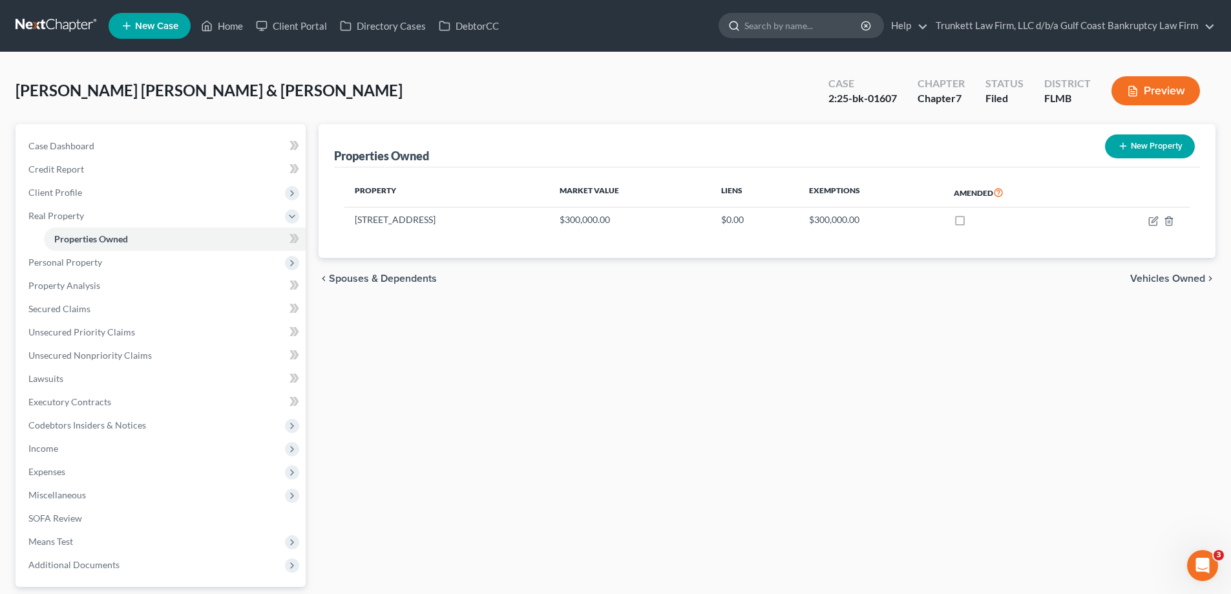
click at [756, 25] on input "search" at bounding box center [804, 26] width 118 height 24
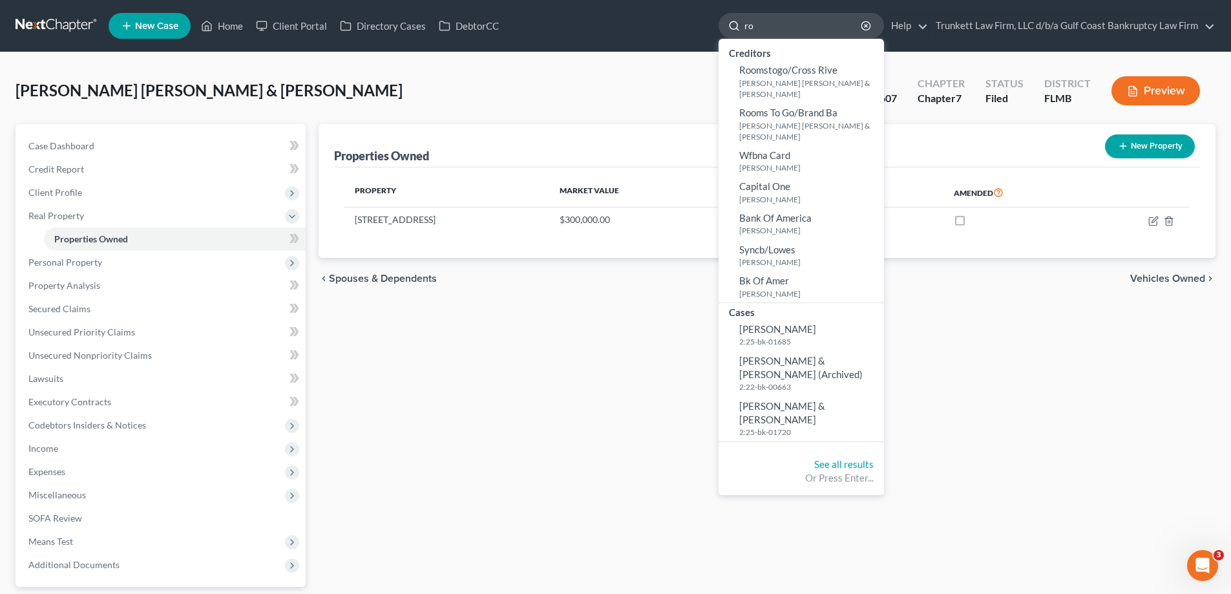
type input "r"
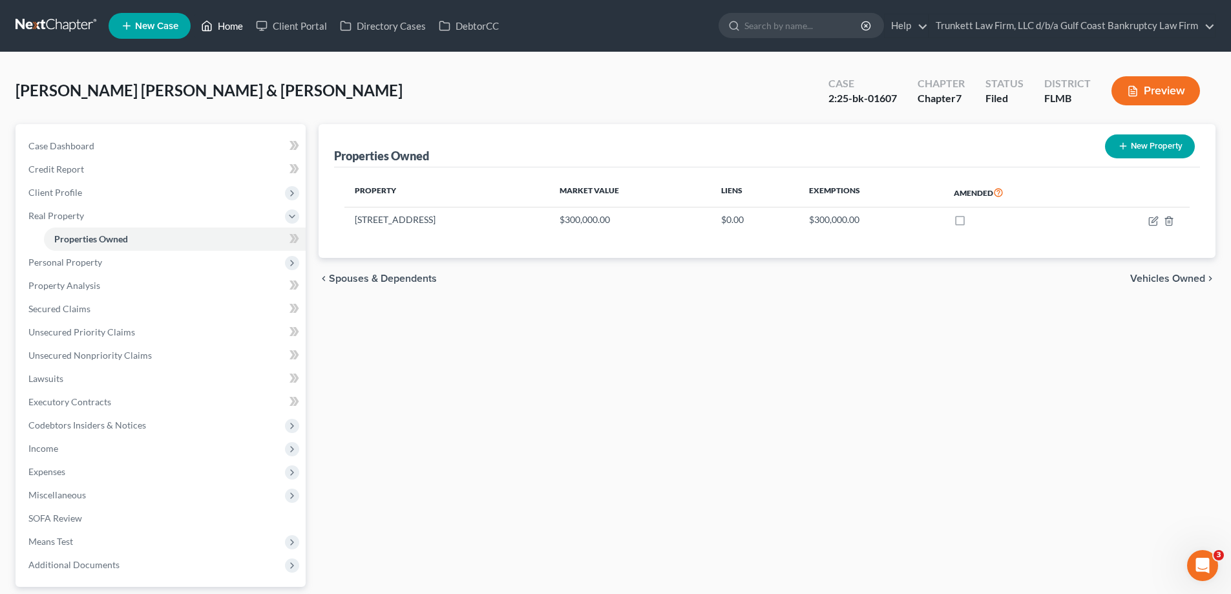
click at [208, 27] on icon at bounding box center [207, 26] width 12 height 16
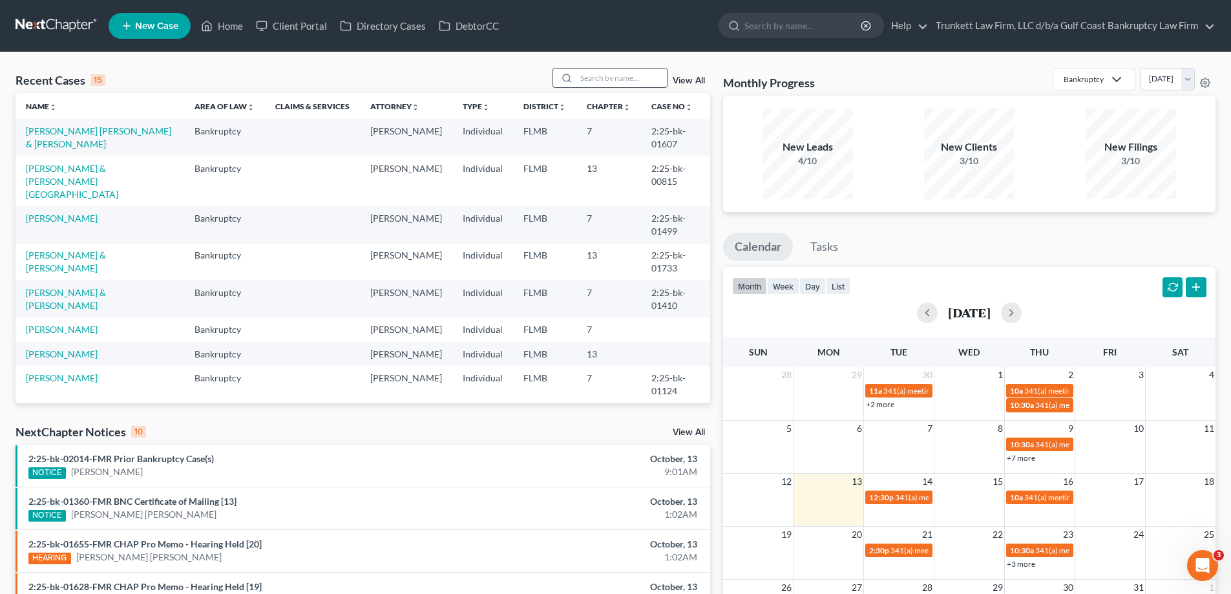
click at [661, 80] on input "search" at bounding box center [622, 78] width 91 height 19
type input "rose"
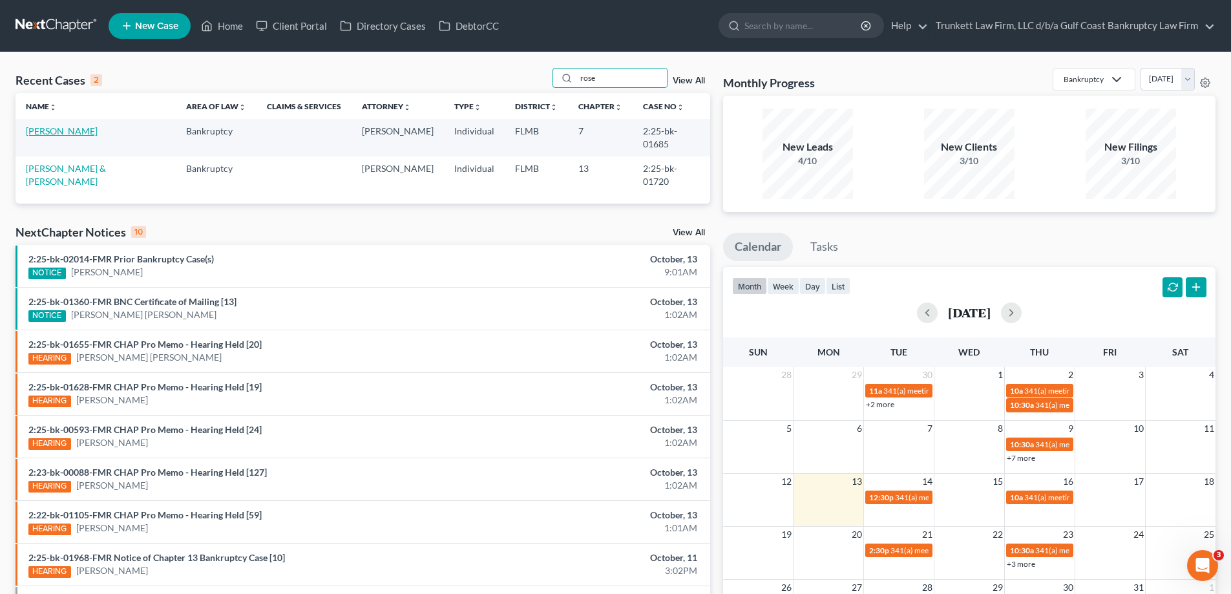
click at [58, 134] on link "Rose, Robert" at bounding box center [62, 130] width 72 height 11
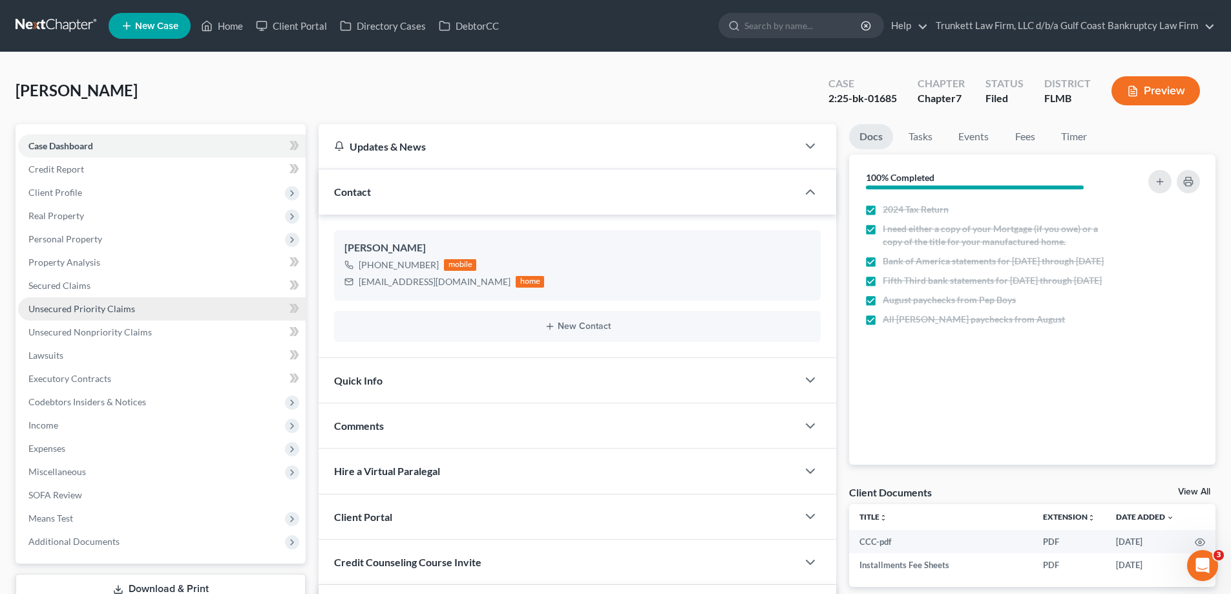
scroll to position [606, 0]
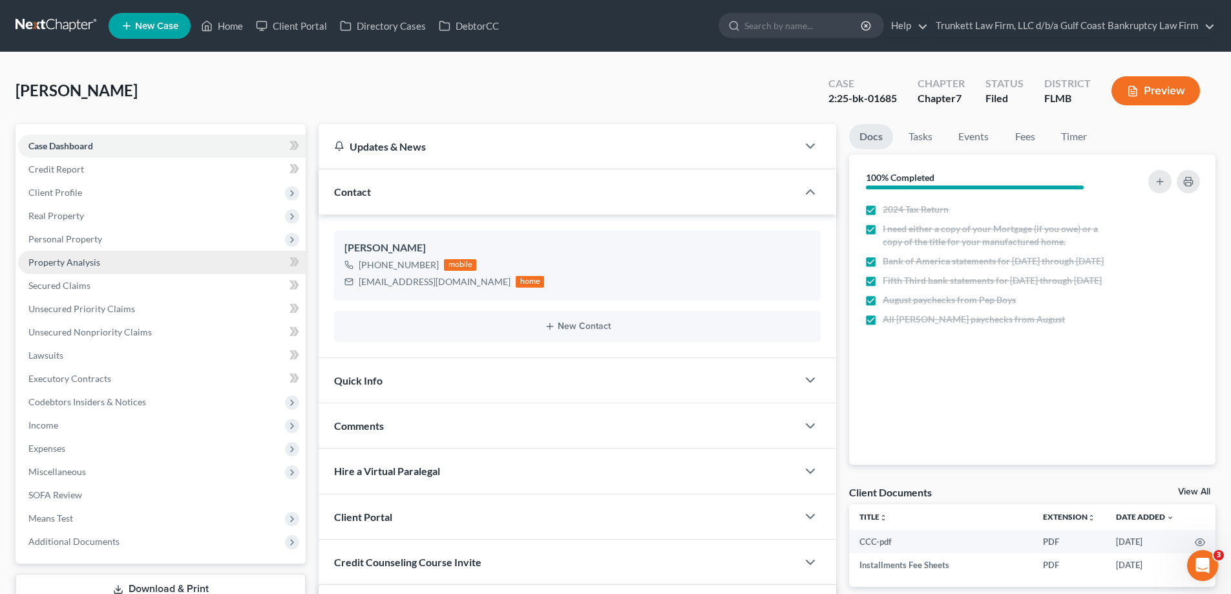
click at [87, 267] on span "Property Analysis" at bounding box center [64, 262] width 72 height 11
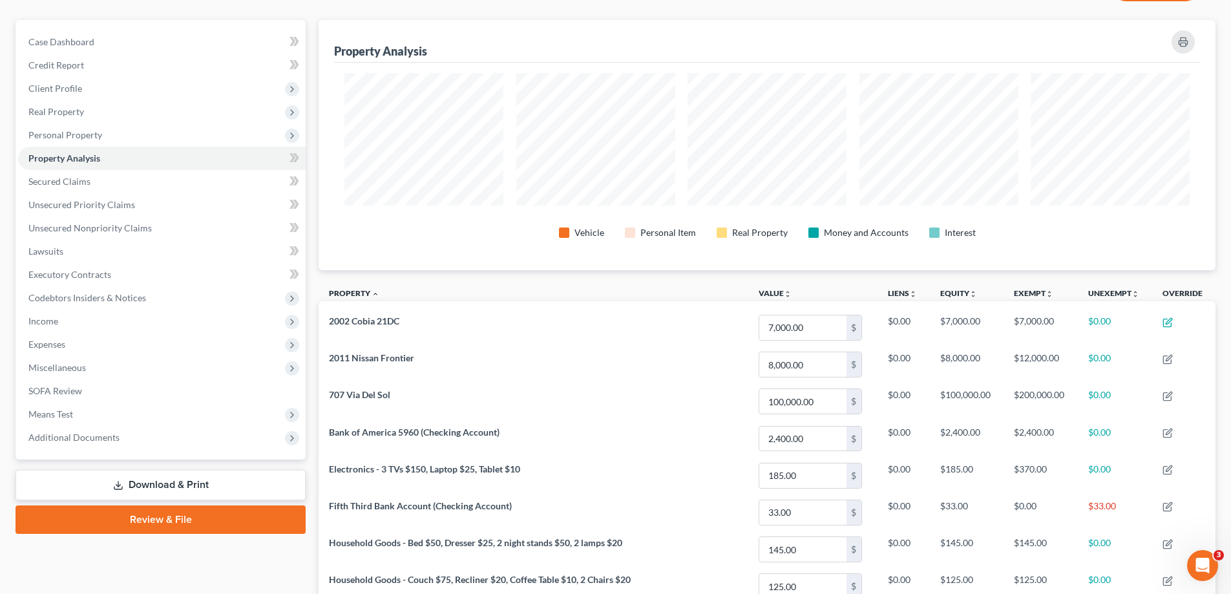
scroll to position [76, 0]
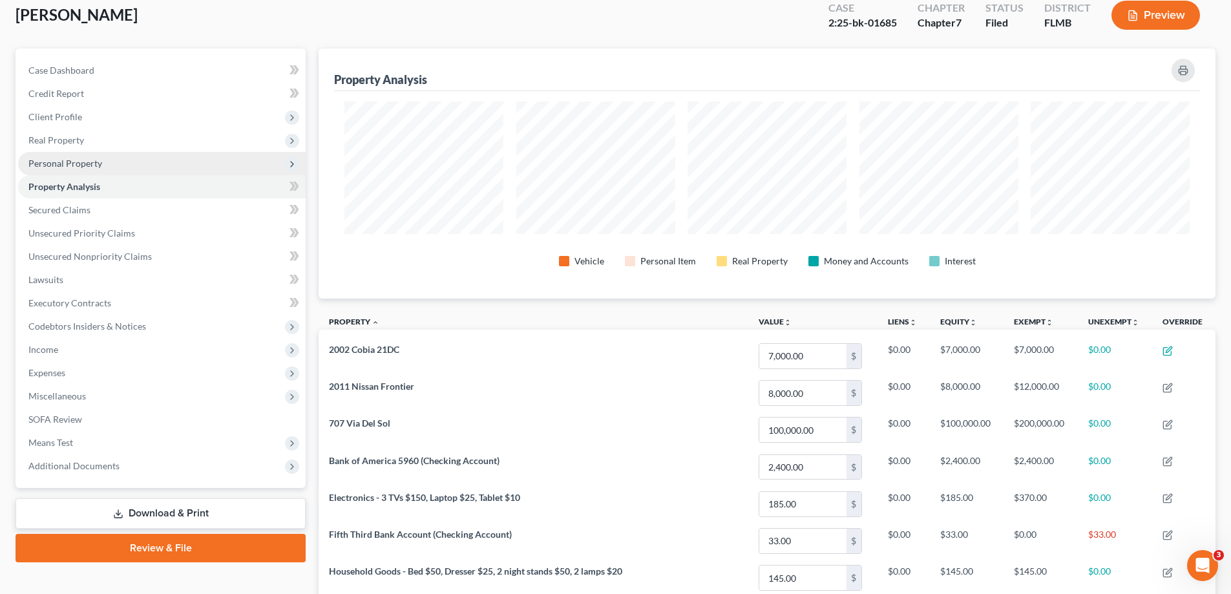
click at [83, 162] on span "Personal Property" at bounding box center [65, 163] width 74 height 11
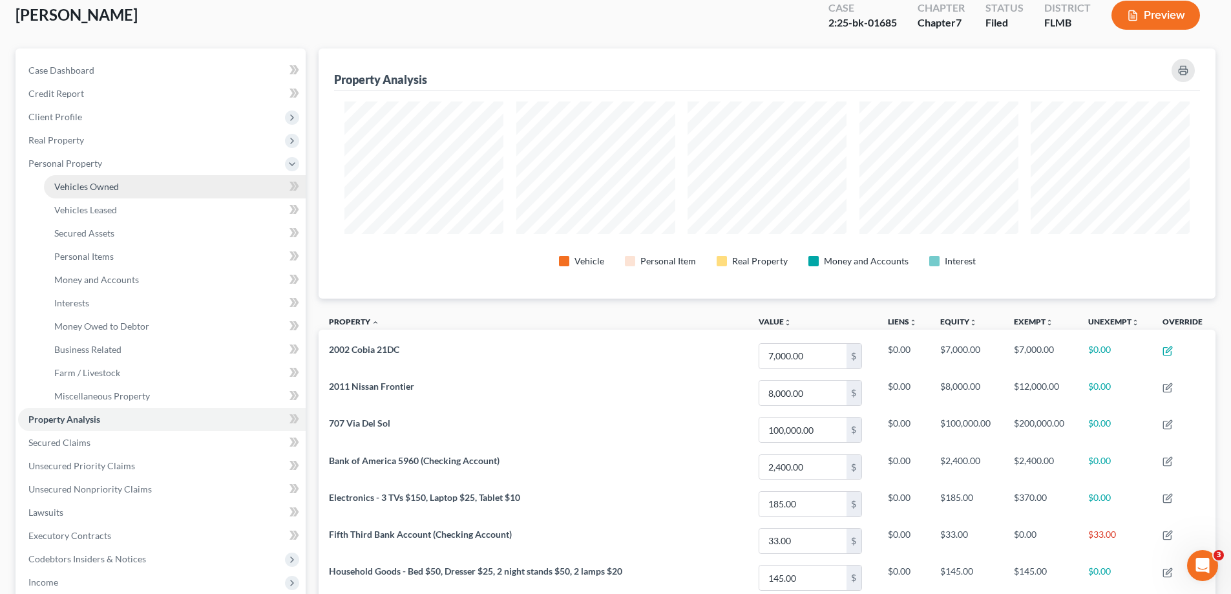
click at [118, 189] on link "Vehicles Owned" at bounding box center [175, 186] width 262 height 23
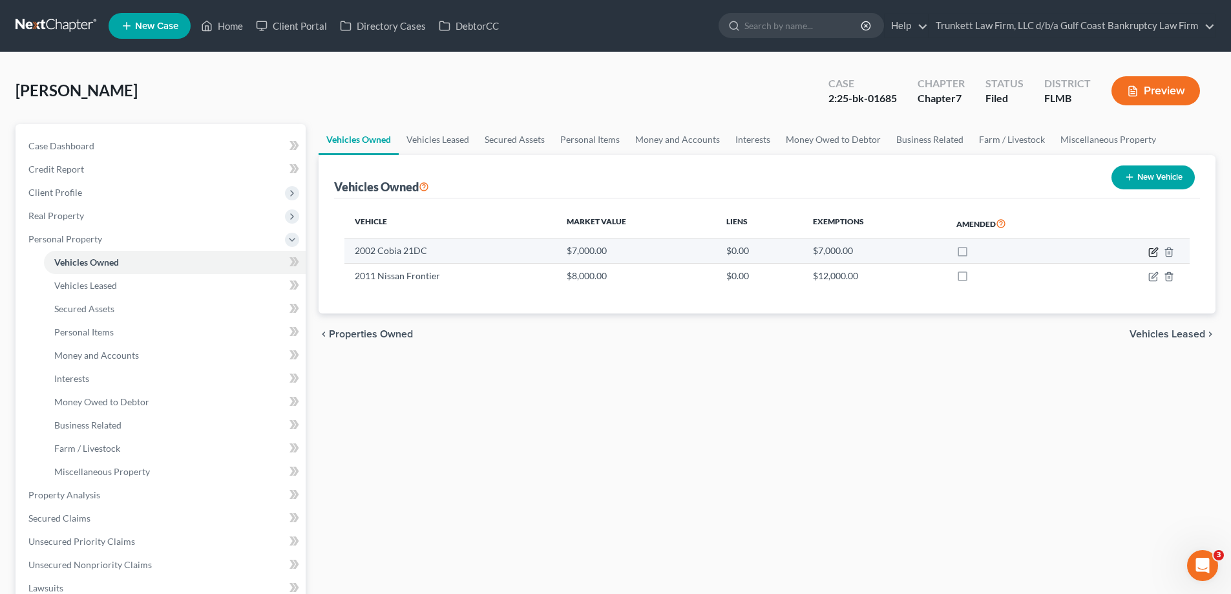
click at [1153, 251] on icon "button" at bounding box center [1155, 251] width 6 height 6
select select "3"
select select "24"
select select "3"
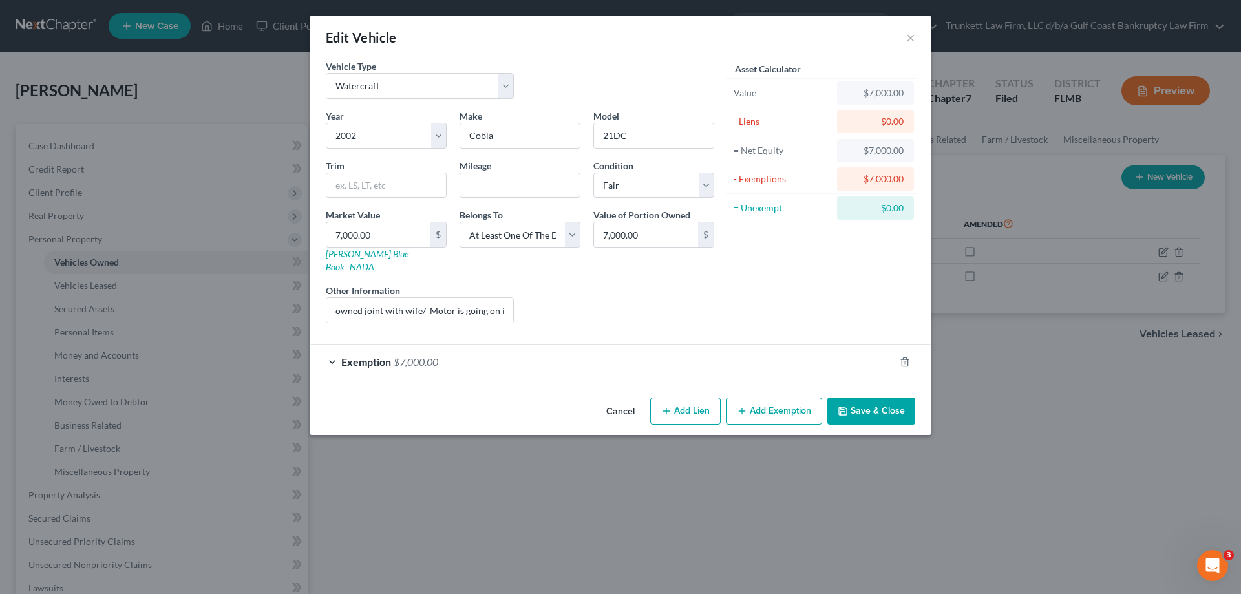
click at [893, 398] on button "Save & Close" at bounding box center [871, 411] width 88 height 27
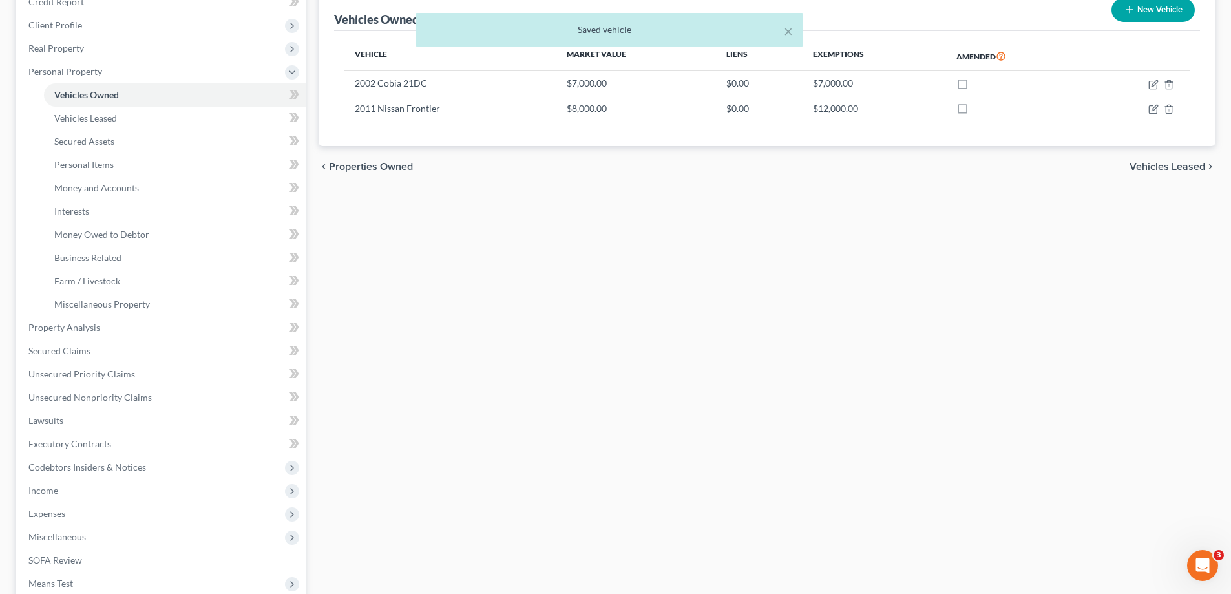
scroll to position [194, 0]
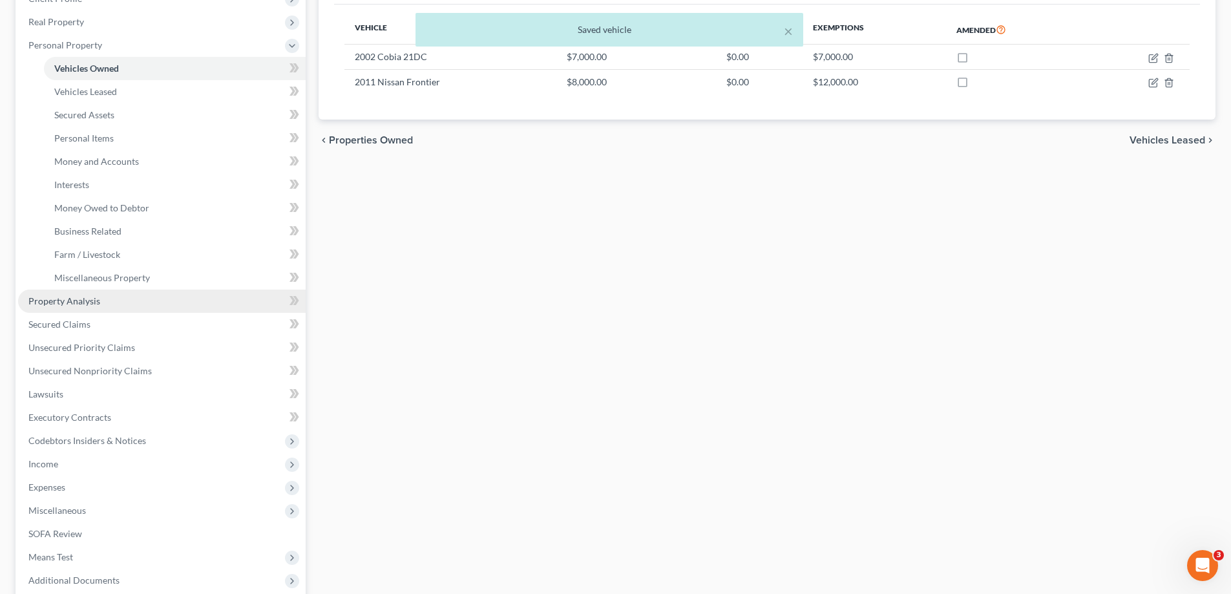
click at [89, 308] on link "Property Analysis" at bounding box center [162, 301] width 288 height 23
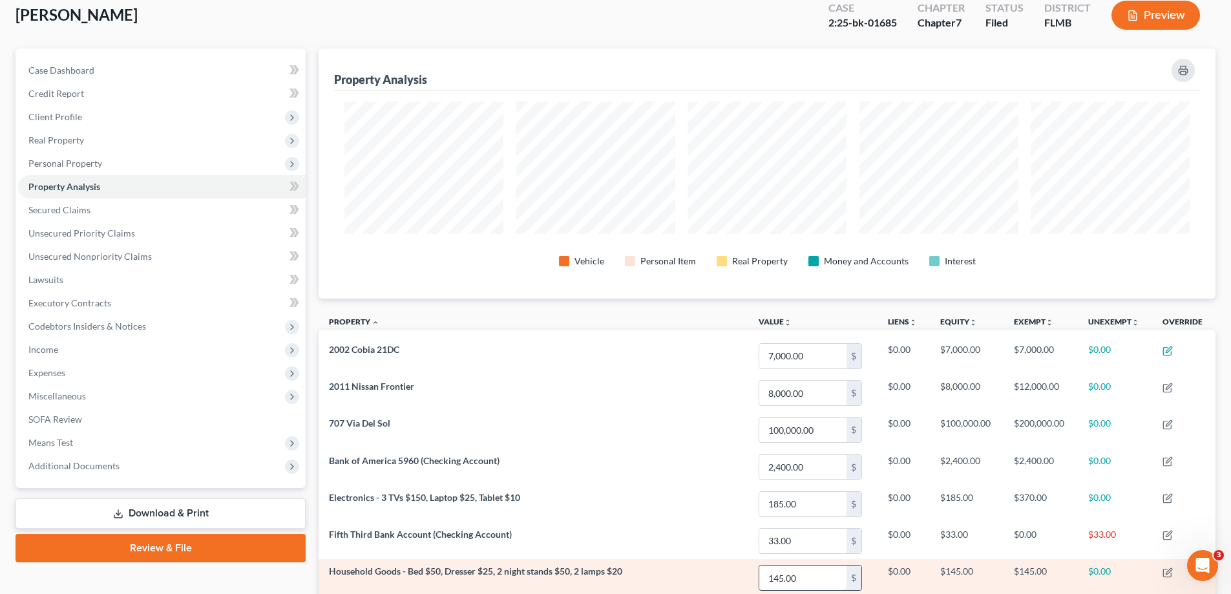
scroll to position [36, 0]
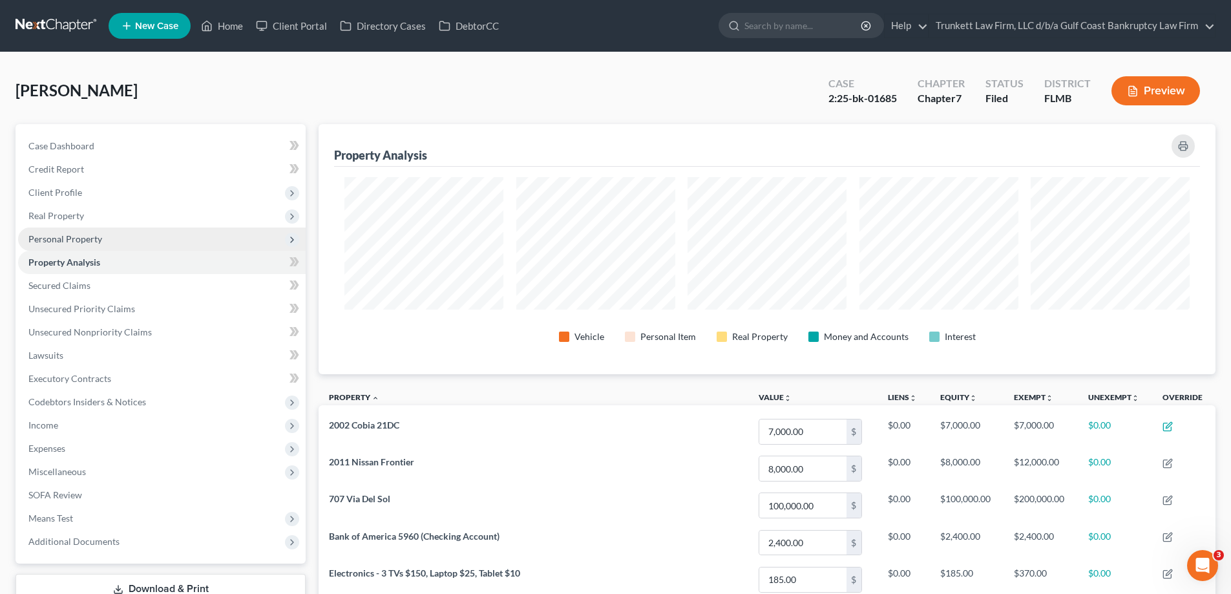
click at [87, 236] on span "Personal Property" at bounding box center [65, 238] width 74 height 11
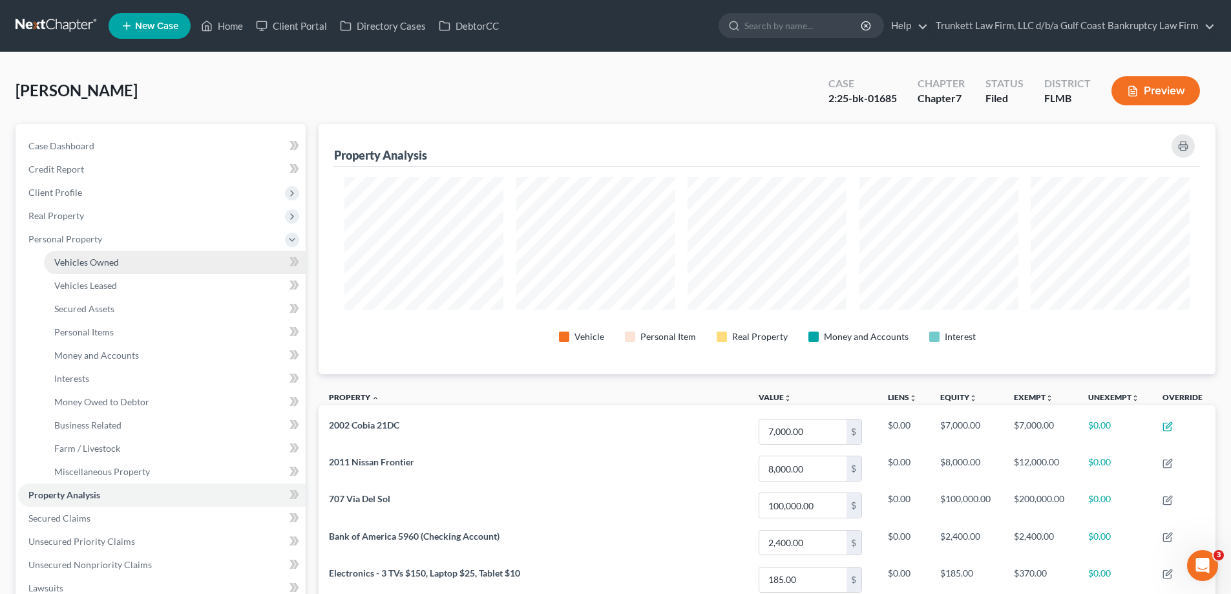
click at [98, 266] on span "Vehicles Owned" at bounding box center [86, 262] width 65 height 11
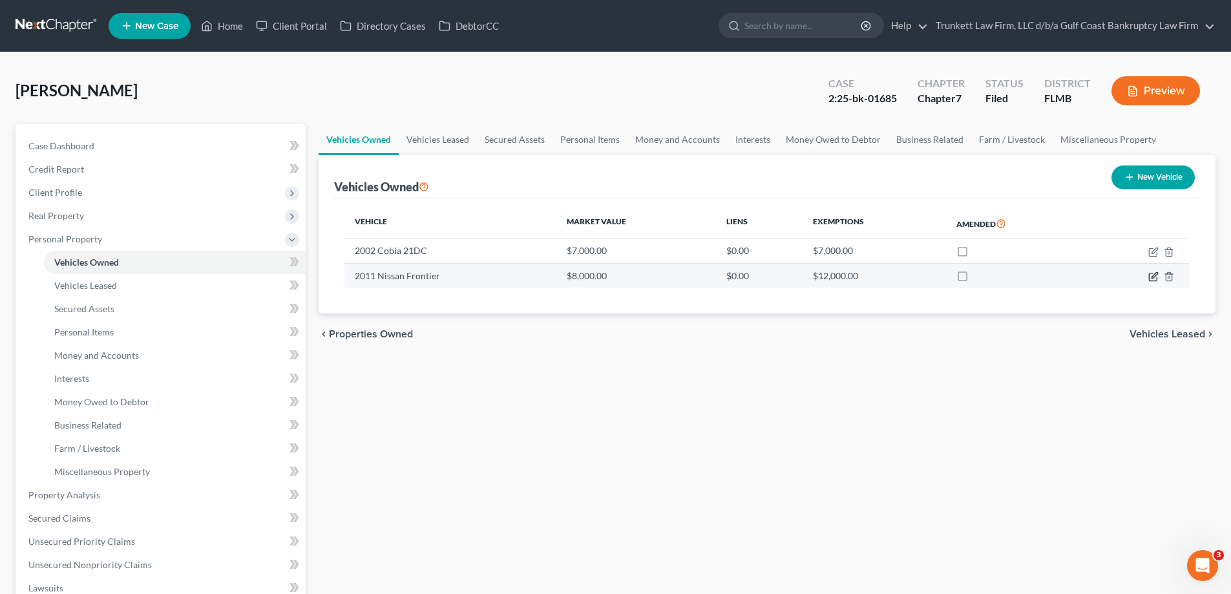
click at [1155, 278] on icon "button" at bounding box center [1154, 277] width 10 height 10
select select "0"
select select "15"
select select "3"
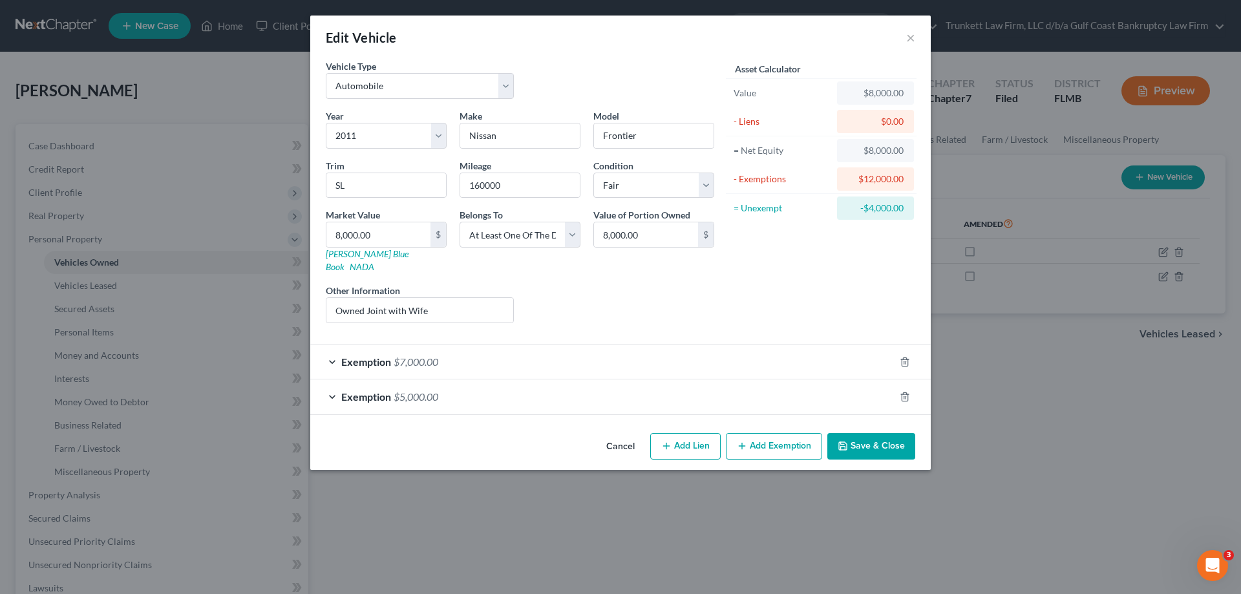
click at [489, 380] on div "Exemption $5,000.00" at bounding box center [602, 396] width 584 height 34
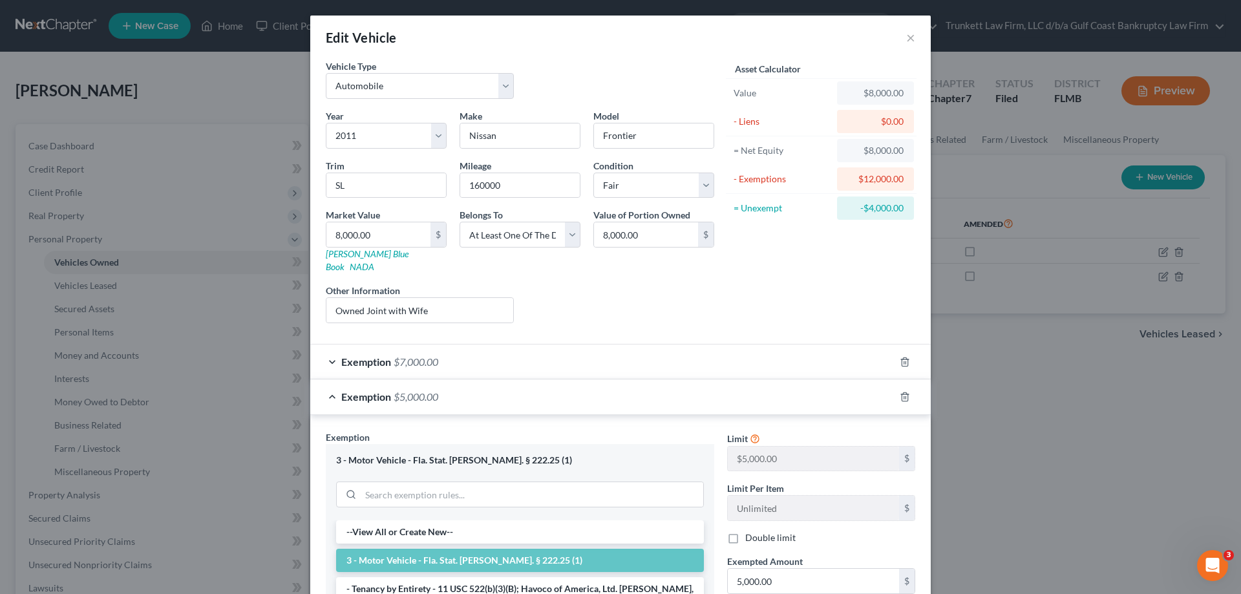
click at [514, 349] on div "Exemption $7,000.00" at bounding box center [602, 362] width 584 height 34
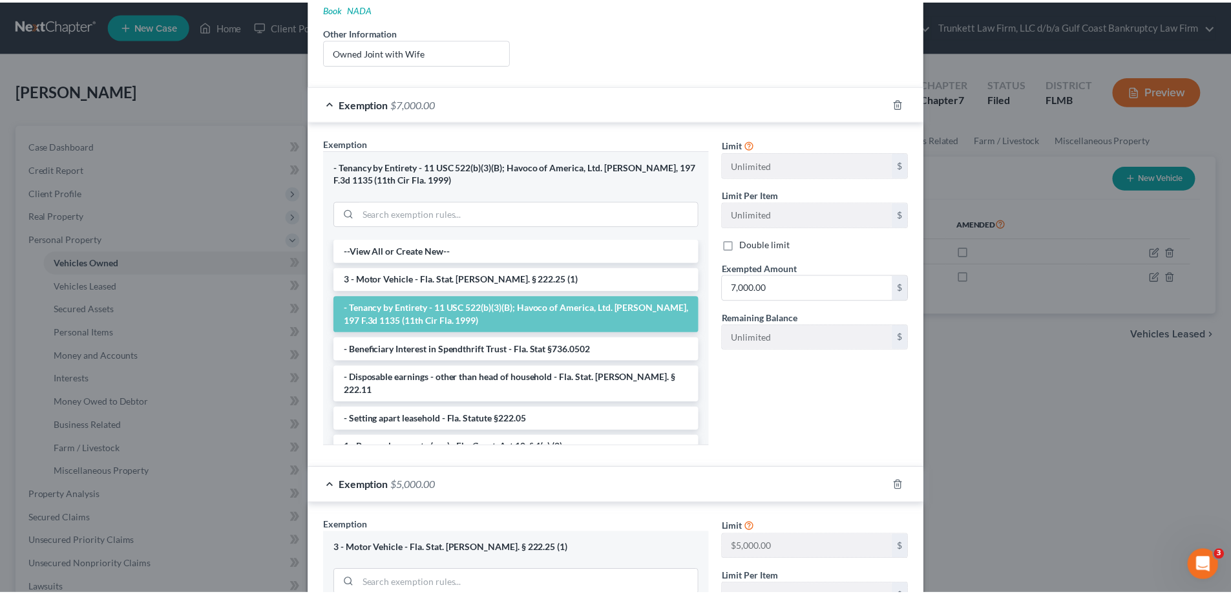
scroll to position [560, 0]
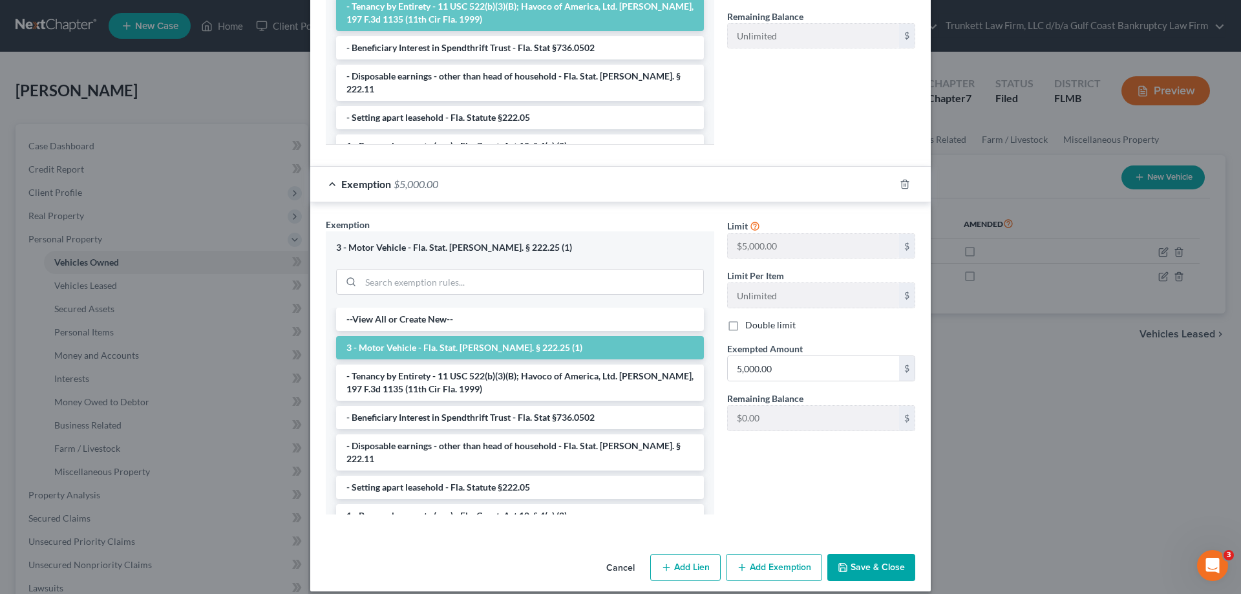
click at [890, 554] on button "Save & Close" at bounding box center [871, 567] width 88 height 27
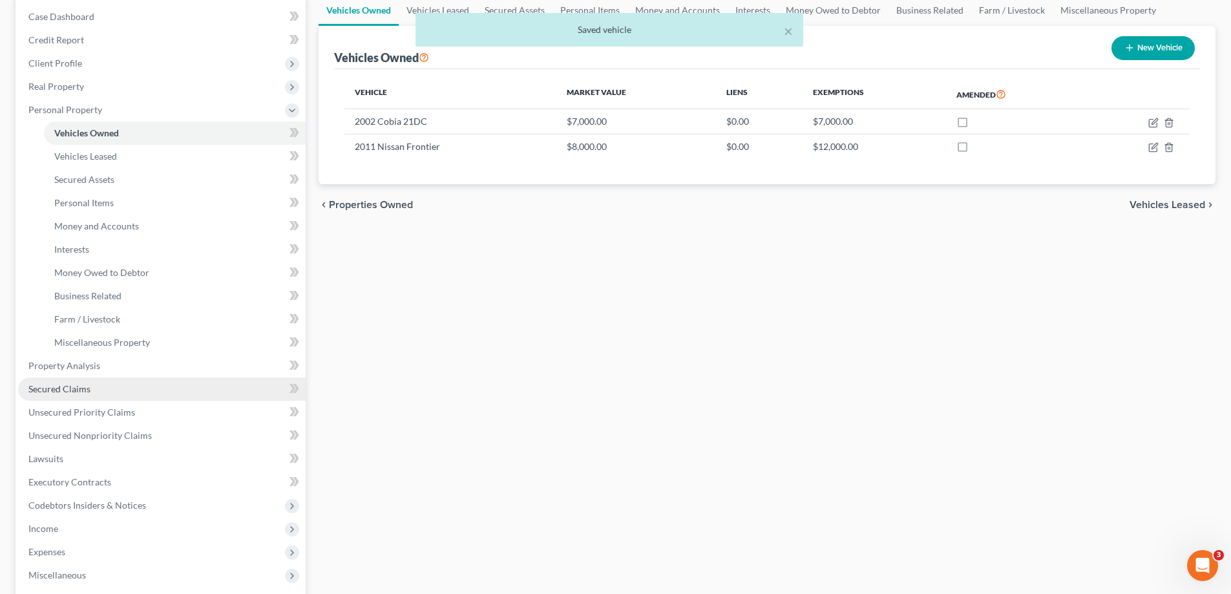
scroll to position [0, 0]
